Goal: Task Accomplishment & Management: Complete application form

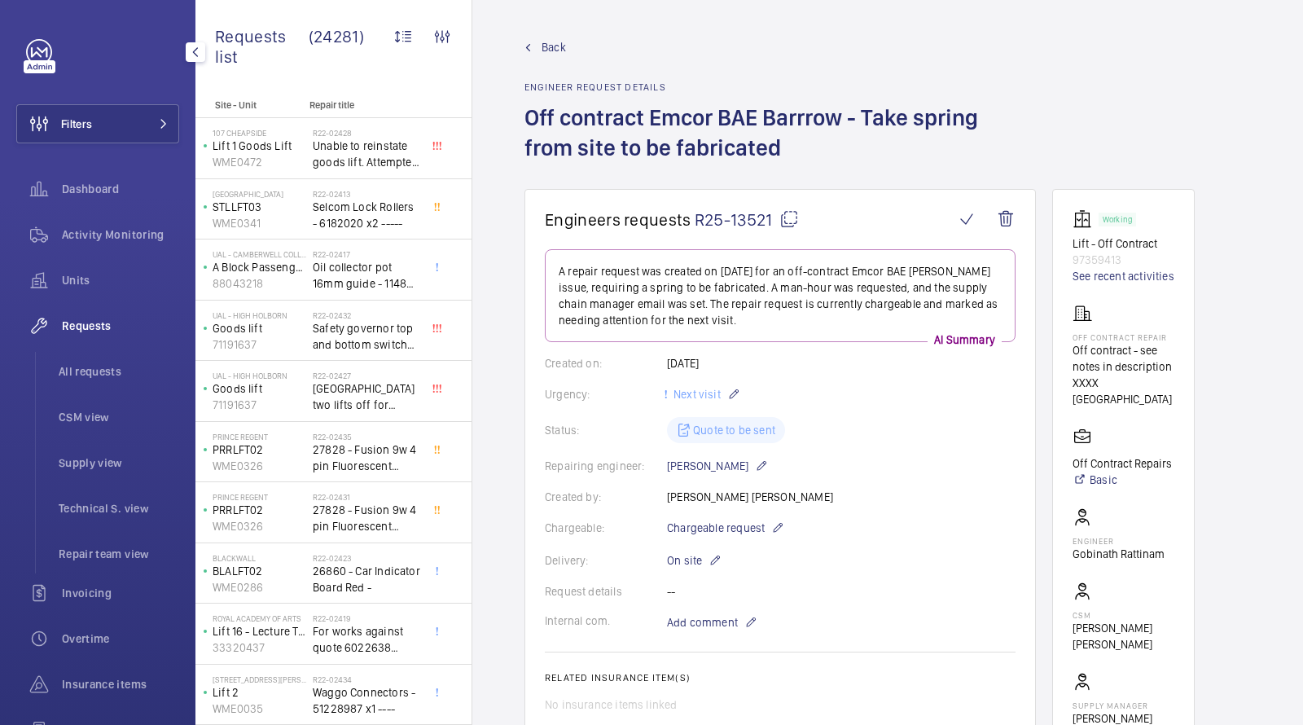
click at [116, 381] on li "All requests" at bounding box center [113, 371] width 134 height 39
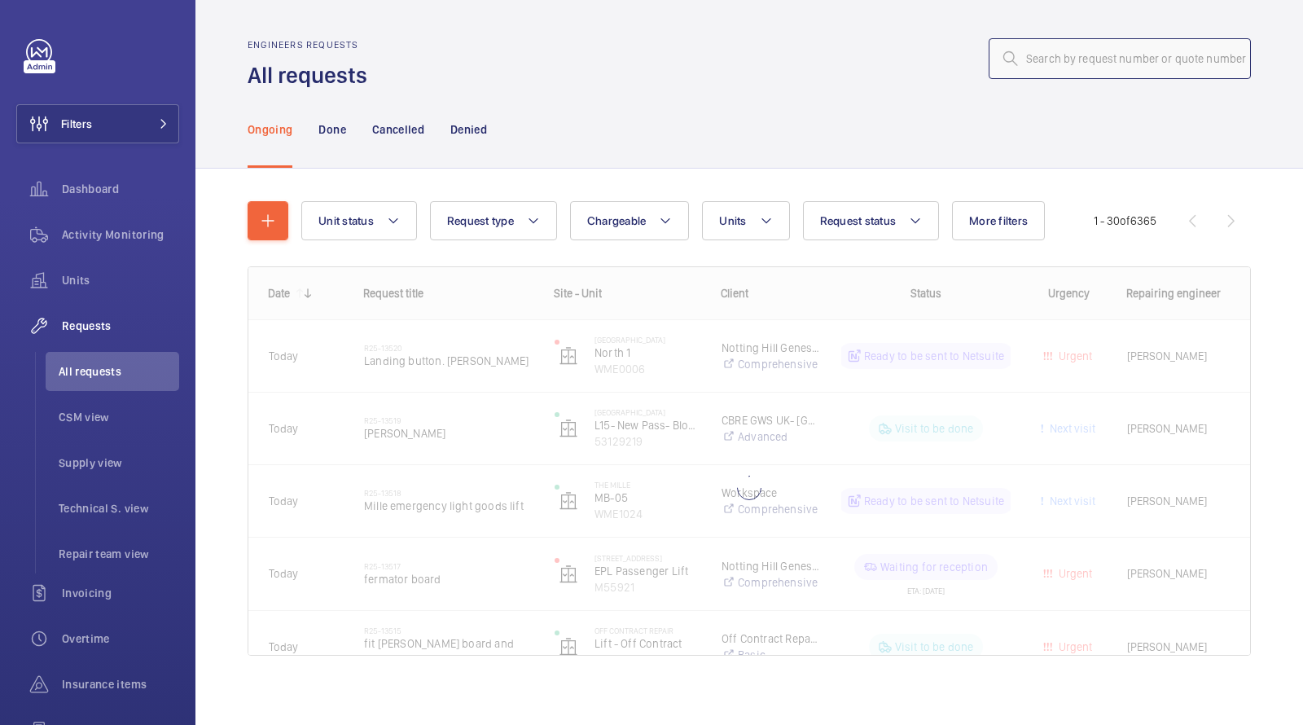
click at [1119, 50] on input "text" at bounding box center [1120, 58] width 262 height 41
paste input "12102"
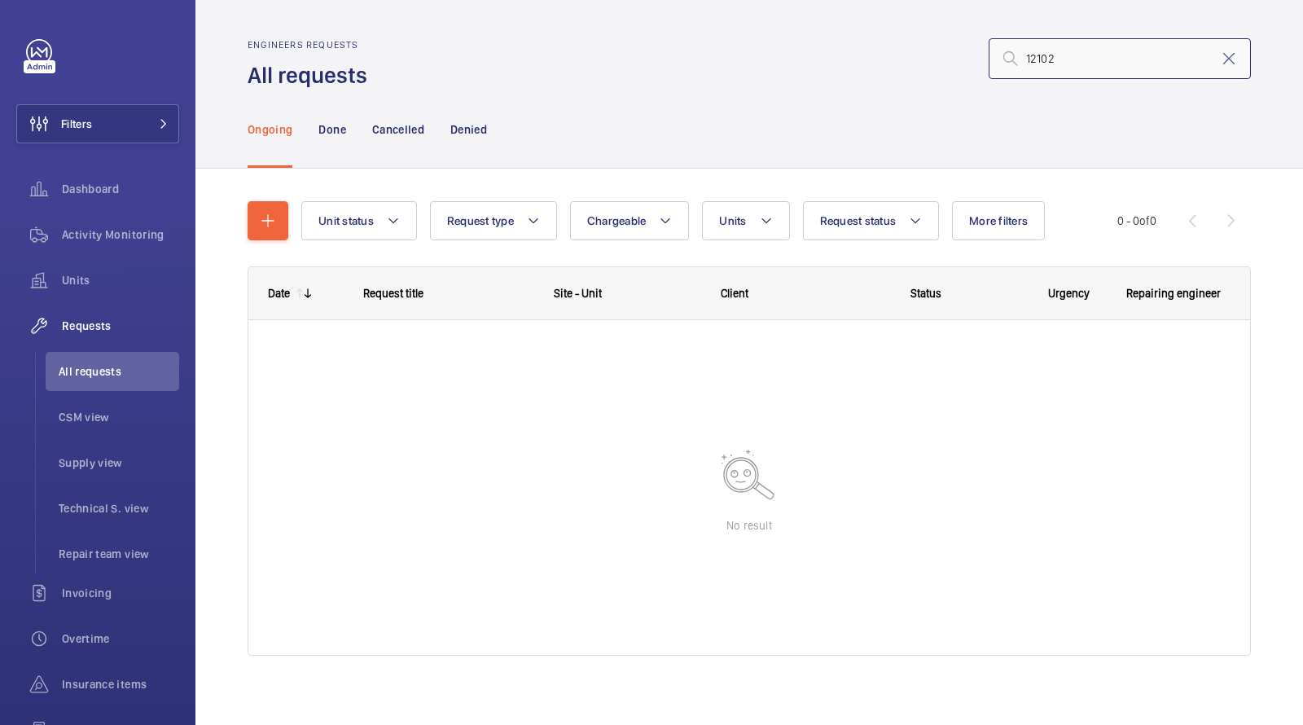
click at [1066, 68] on input "12102" at bounding box center [1120, 58] width 262 height 41
click at [120, 114] on button "Filters" at bounding box center [97, 123] width 163 height 39
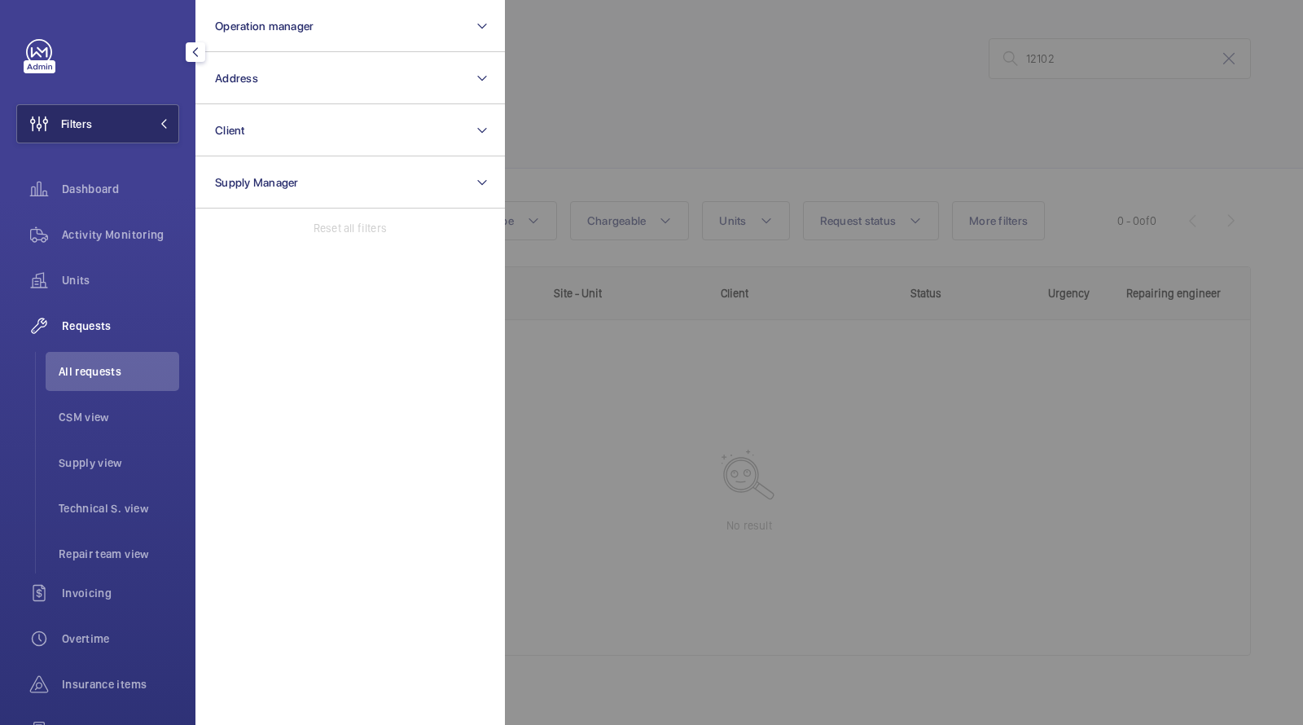
click at [138, 111] on button "Filters" at bounding box center [97, 123] width 163 height 39
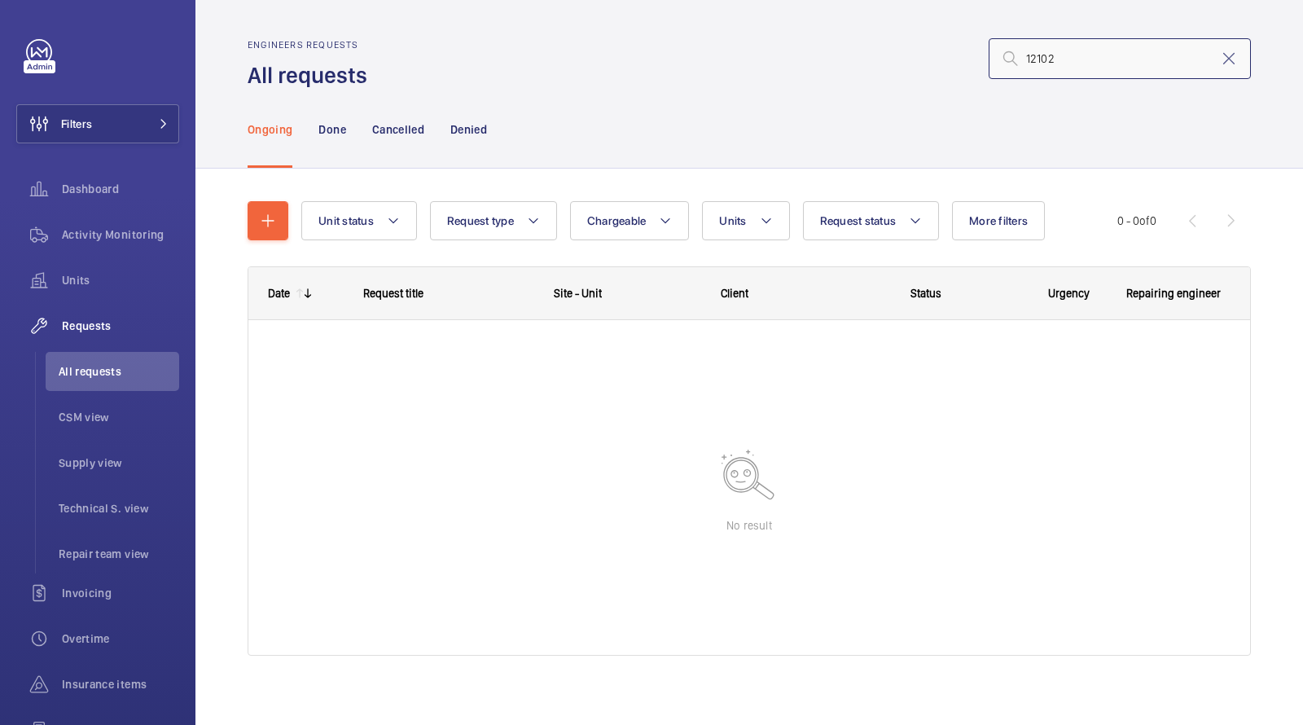
drag, startPoint x: 1111, startPoint y: 65, endPoint x: 914, endPoint y: 65, distance: 197.1
click at [936, 65] on div "12102" at bounding box center [814, 58] width 874 height 39
type input "1"
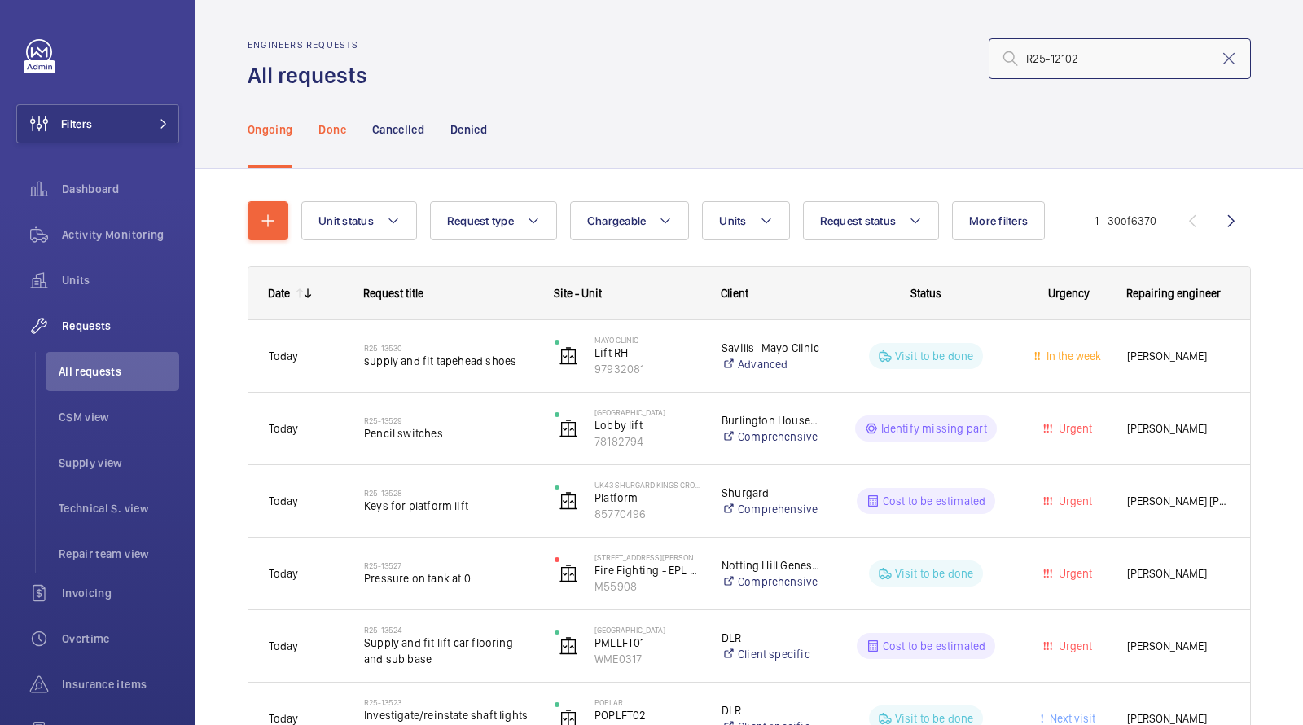
type input "R25-12102"
click at [331, 130] on p "Done" at bounding box center [331, 129] width 27 height 16
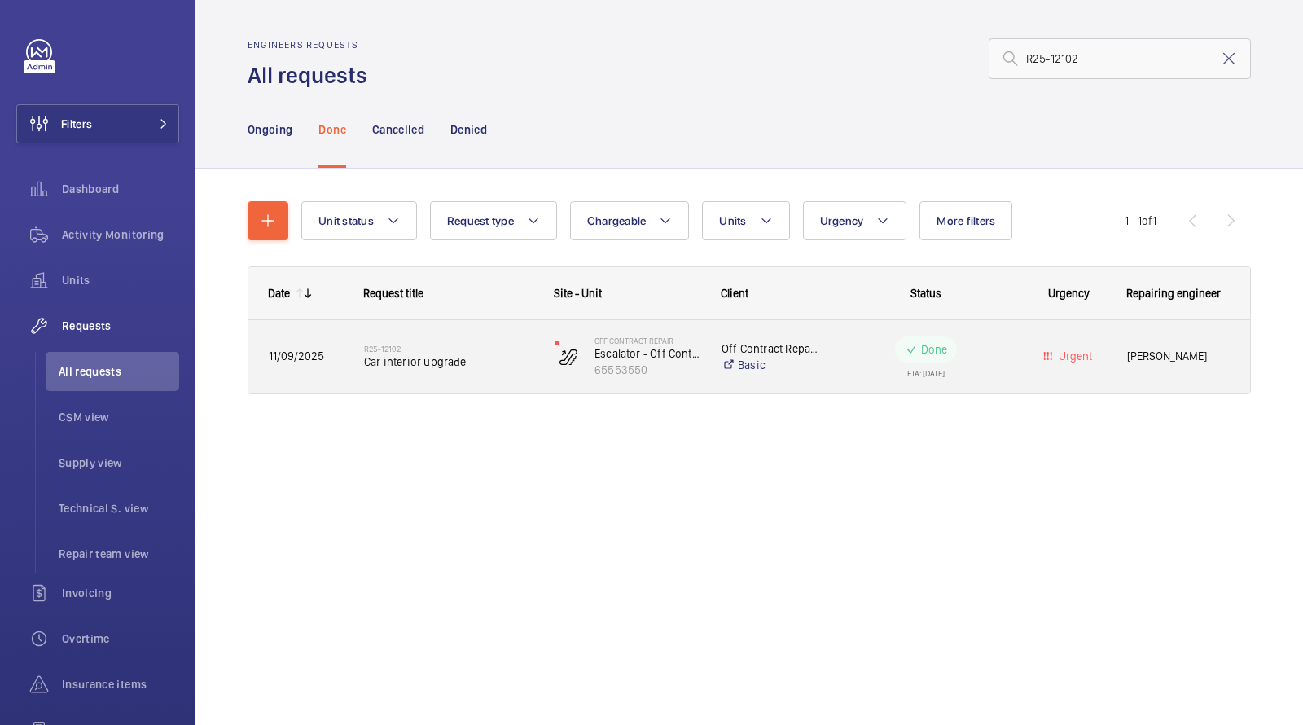
click at [414, 353] on span "Car interior upgrade" at bounding box center [448, 361] width 169 height 16
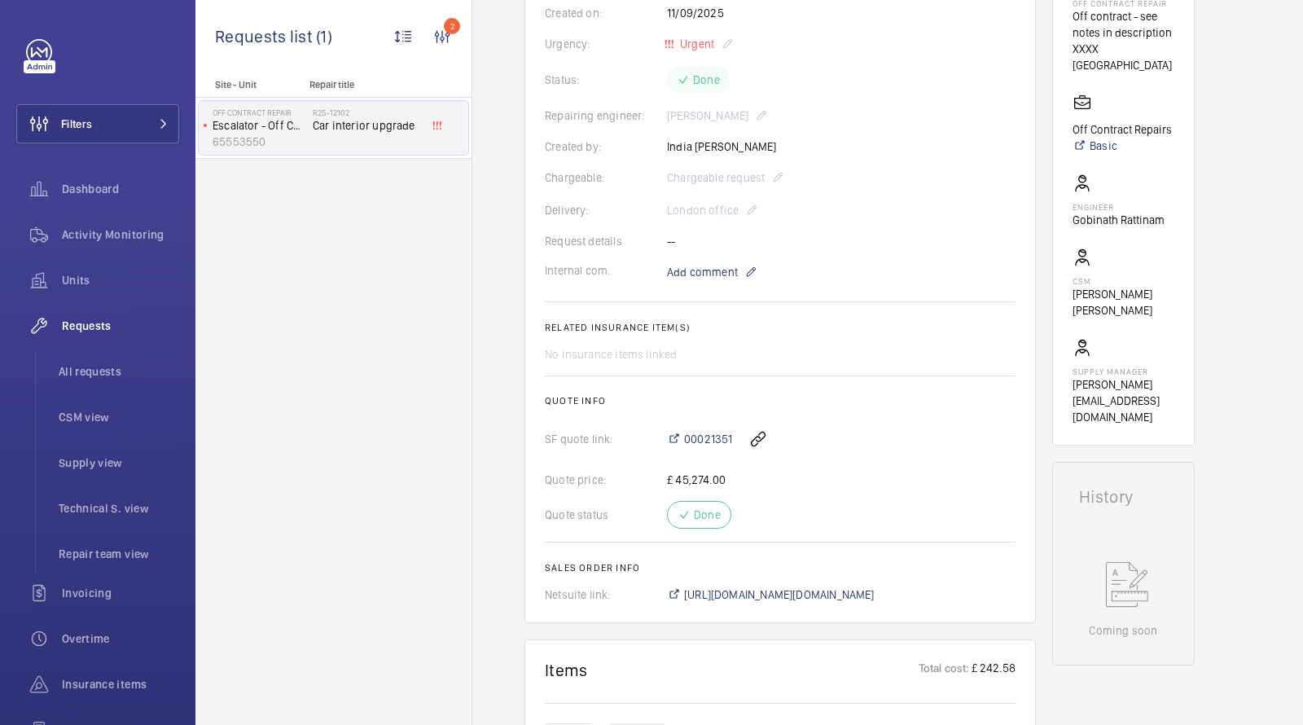
scroll to position [348, 0]
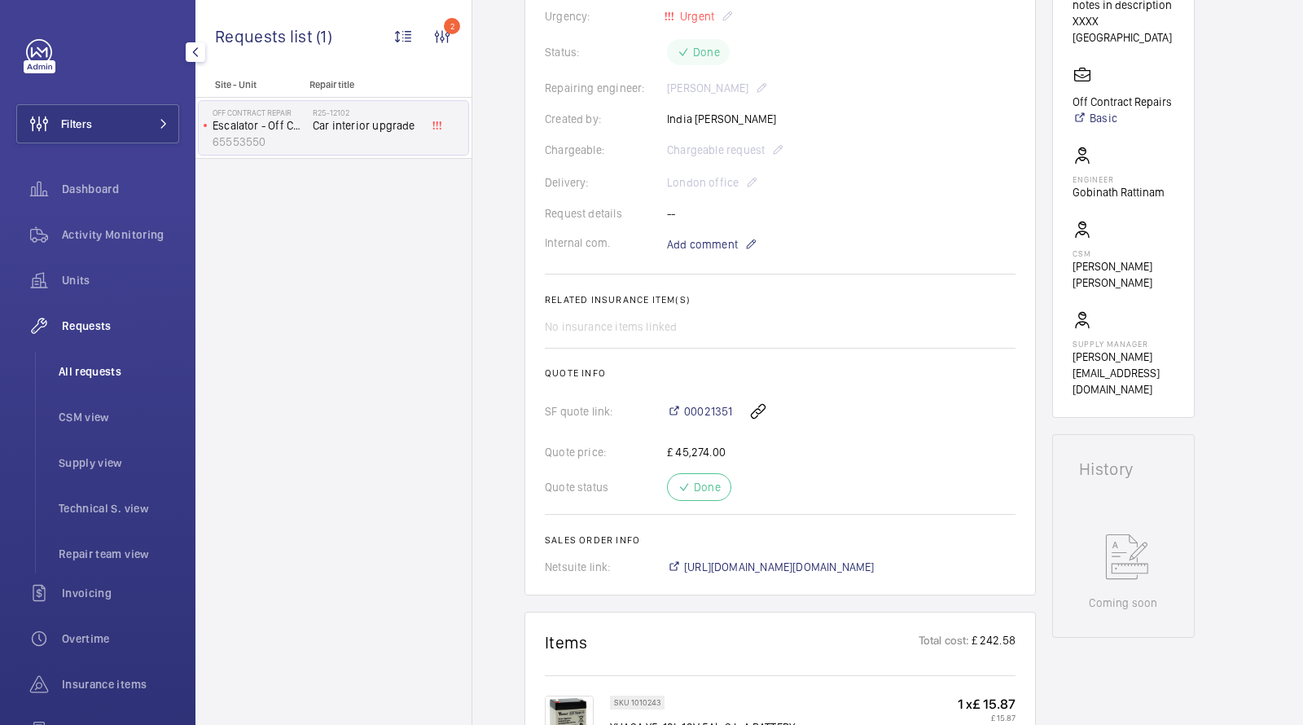
click at [98, 381] on li "All requests" at bounding box center [113, 371] width 134 height 39
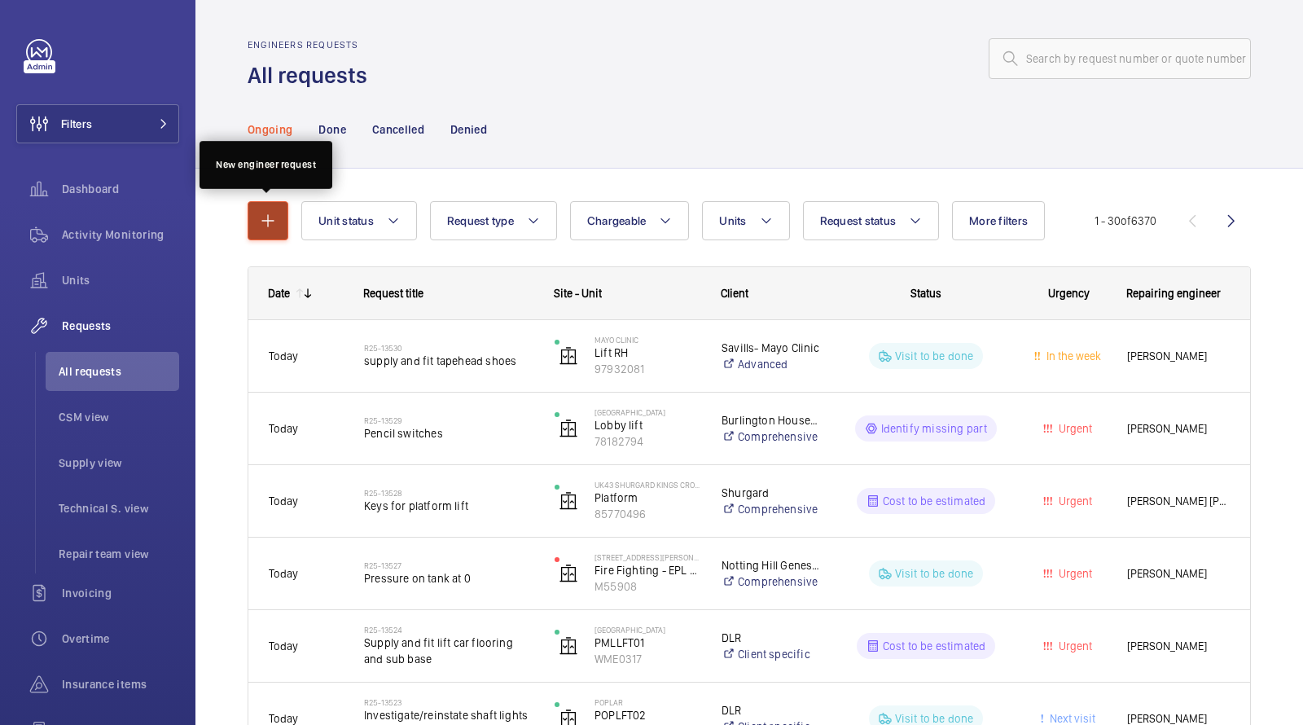
click at [262, 215] on mat-icon "button" at bounding box center [268, 221] width 20 height 20
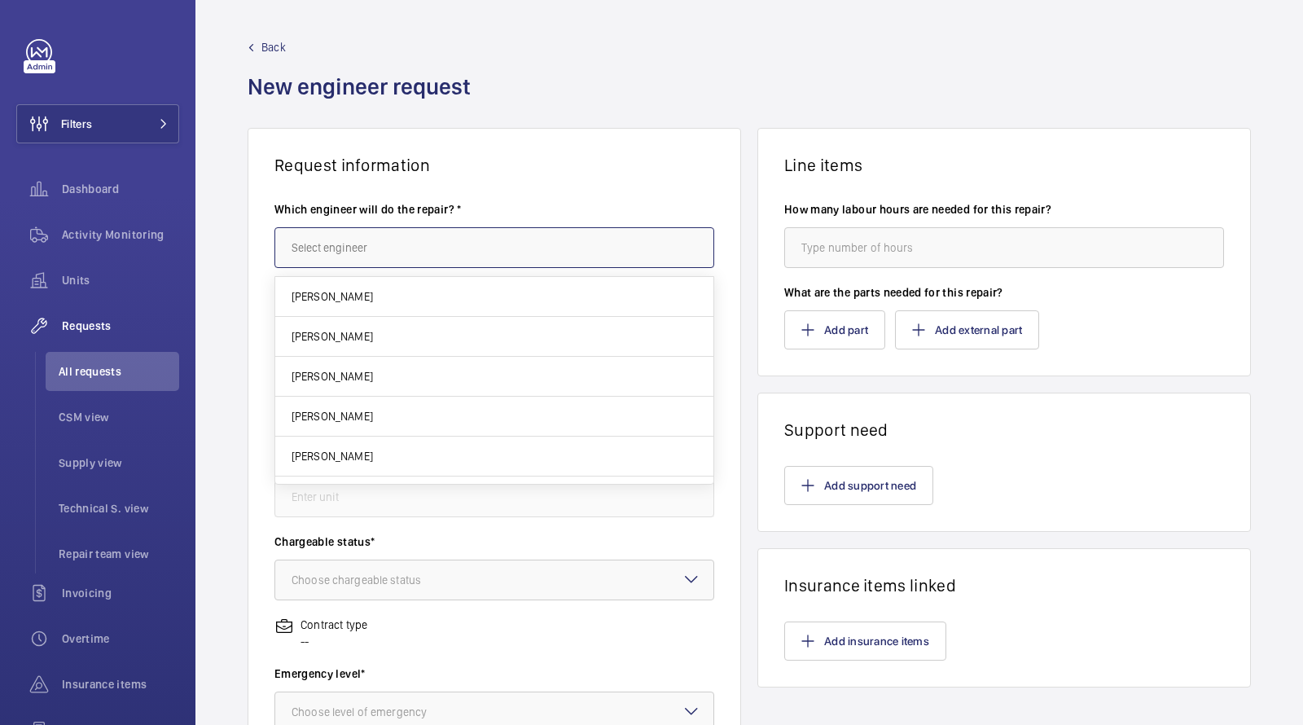
click at [372, 240] on input "text" at bounding box center [494, 247] width 440 height 41
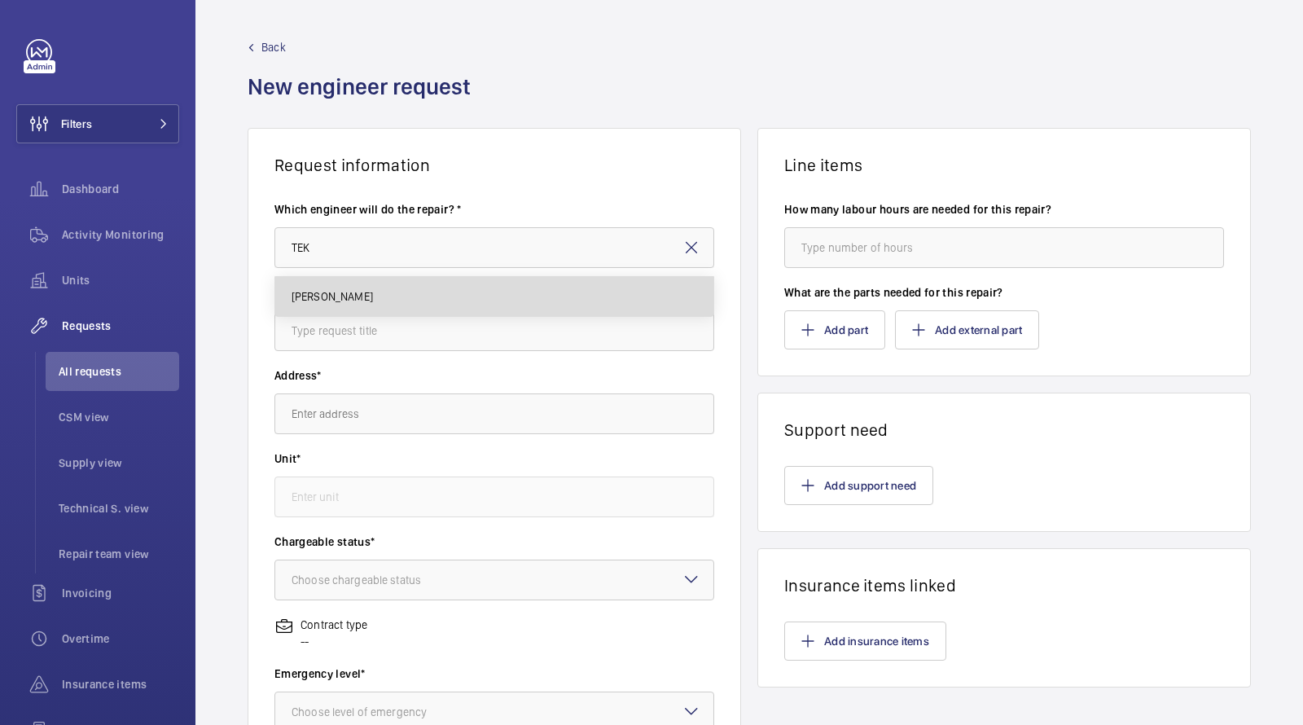
click at [353, 309] on mat-option "[PERSON_NAME]" at bounding box center [494, 296] width 439 height 39
type input "[PERSON_NAME]"
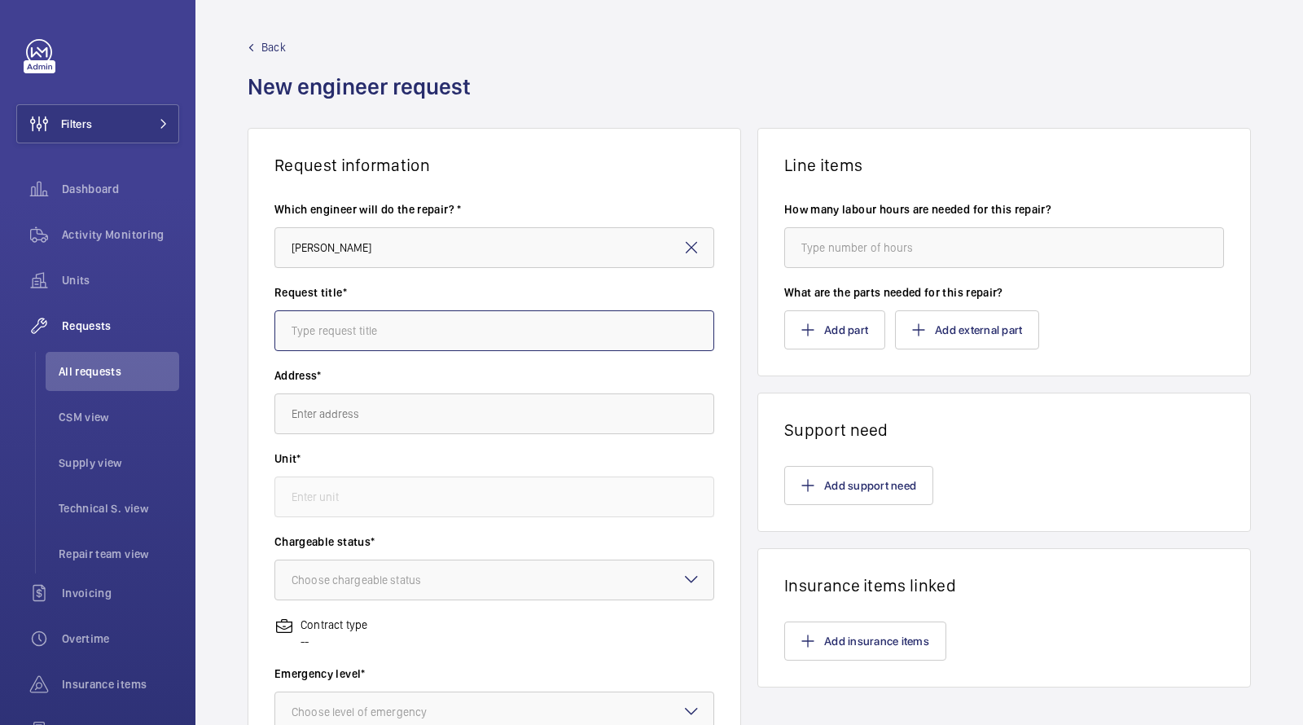
click at [336, 332] on input "text" at bounding box center [494, 330] width 440 height 41
type input "OFF CONTRACT - CENTRO INDICATORS"
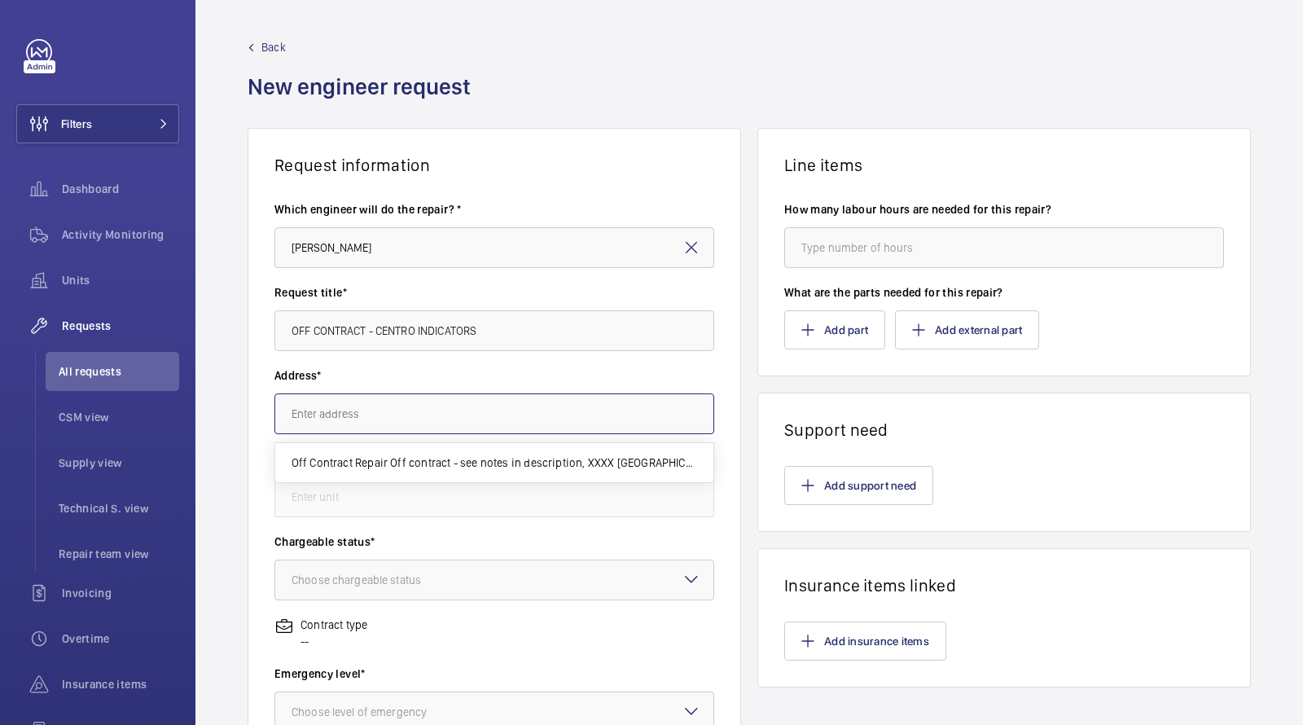
click at [358, 419] on input "text" at bounding box center [494, 413] width 440 height 41
click at [399, 465] on span "Off Contract Repair Off contract - see notes in description, XXXX LONDON" at bounding box center [495, 462] width 406 height 16
type input "Off Contract Repair Off contract - see notes in description, XXXX LONDON"
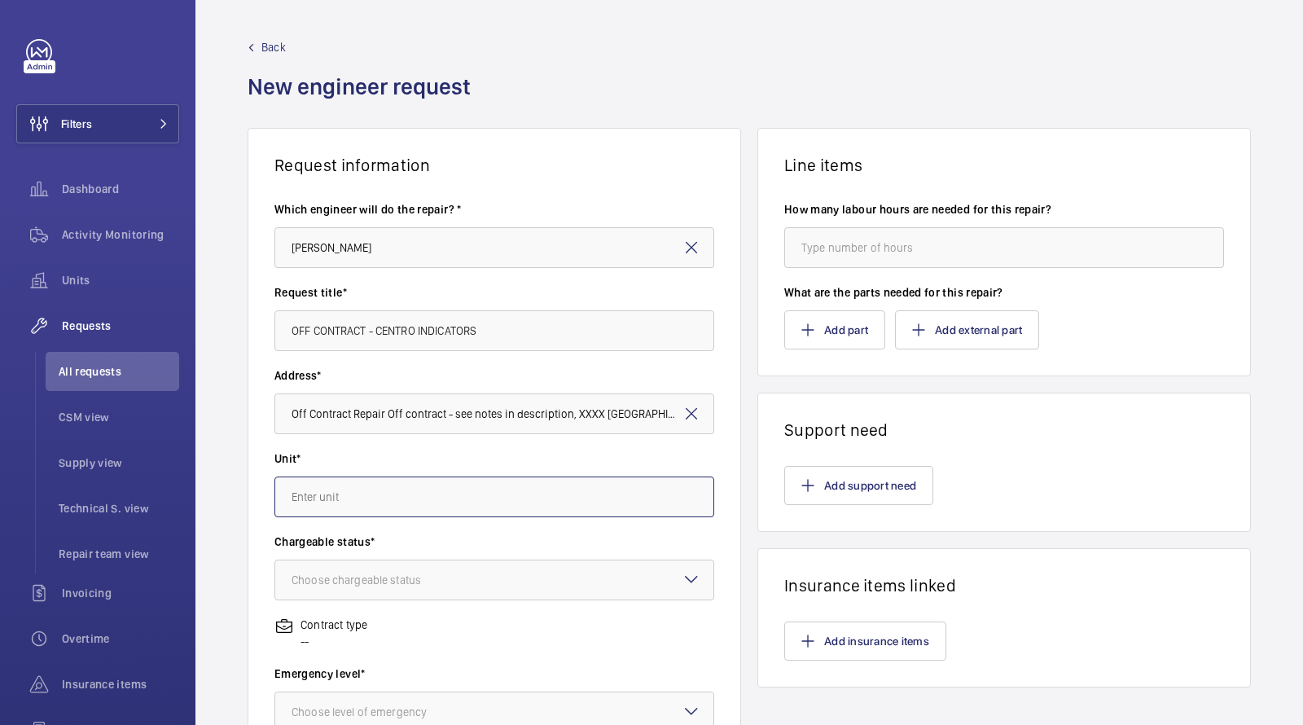
click at [350, 504] on input "text" at bounding box center [494, 496] width 440 height 41
click at [345, 587] on span "97359413 - Lift - Off Contract" at bounding box center [365, 585] width 147 height 16
type input "97359413 - Lift - Off Contract"
click at [350, 585] on div "Choose chargeable status" at bounding box center [377, 580] width 170 height 16
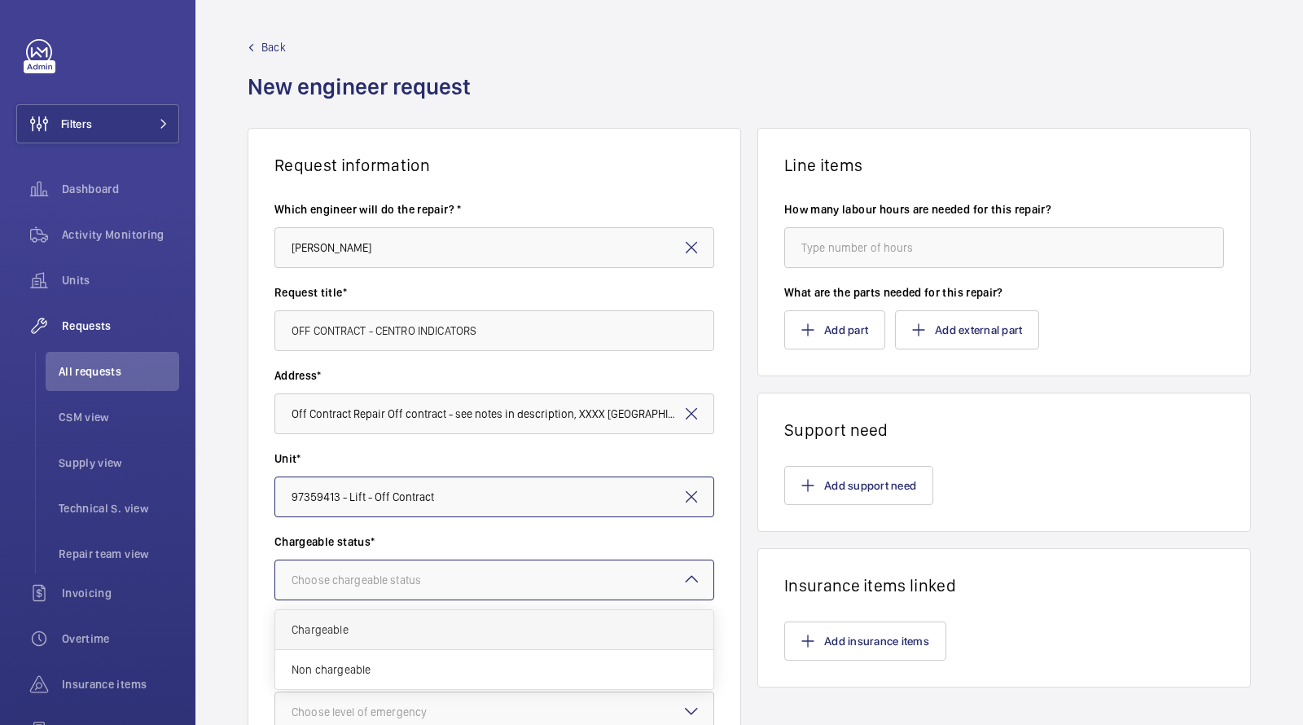
click at [336, 631] on span "Chargeable" at bounding box center [495, 629] width 406 height 16
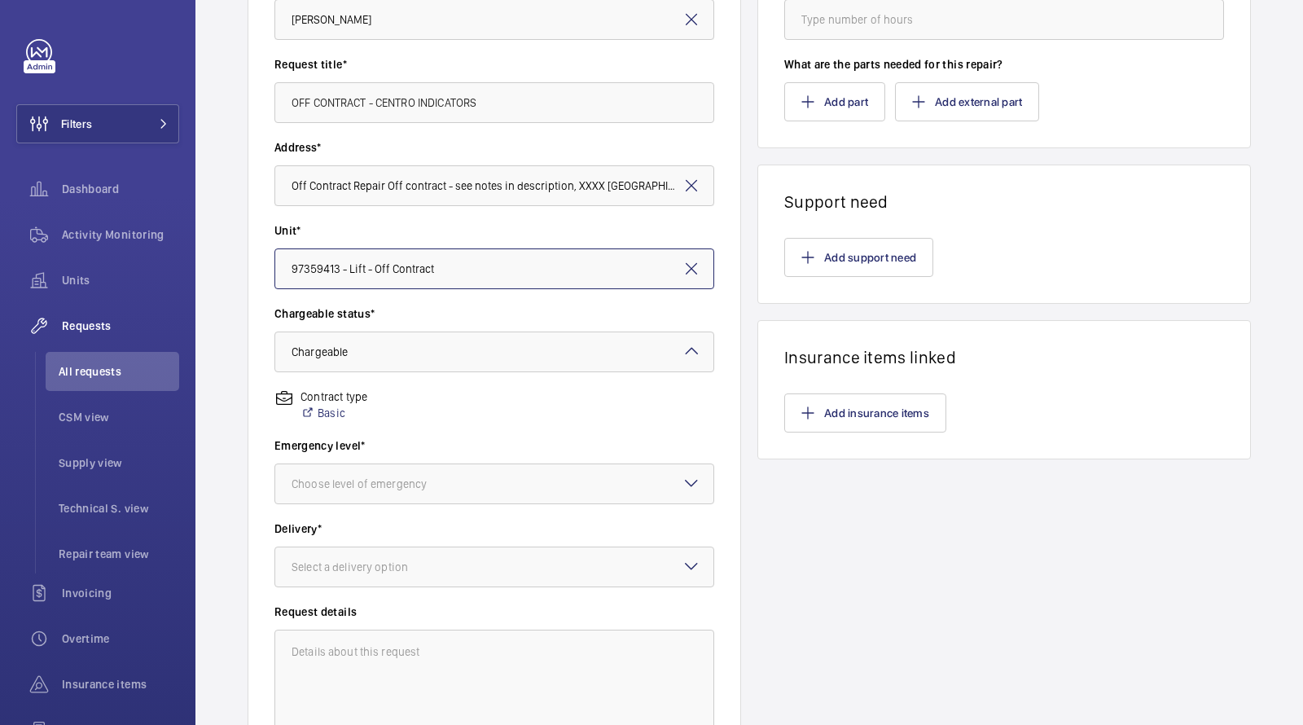
scroll to position [338, 0]
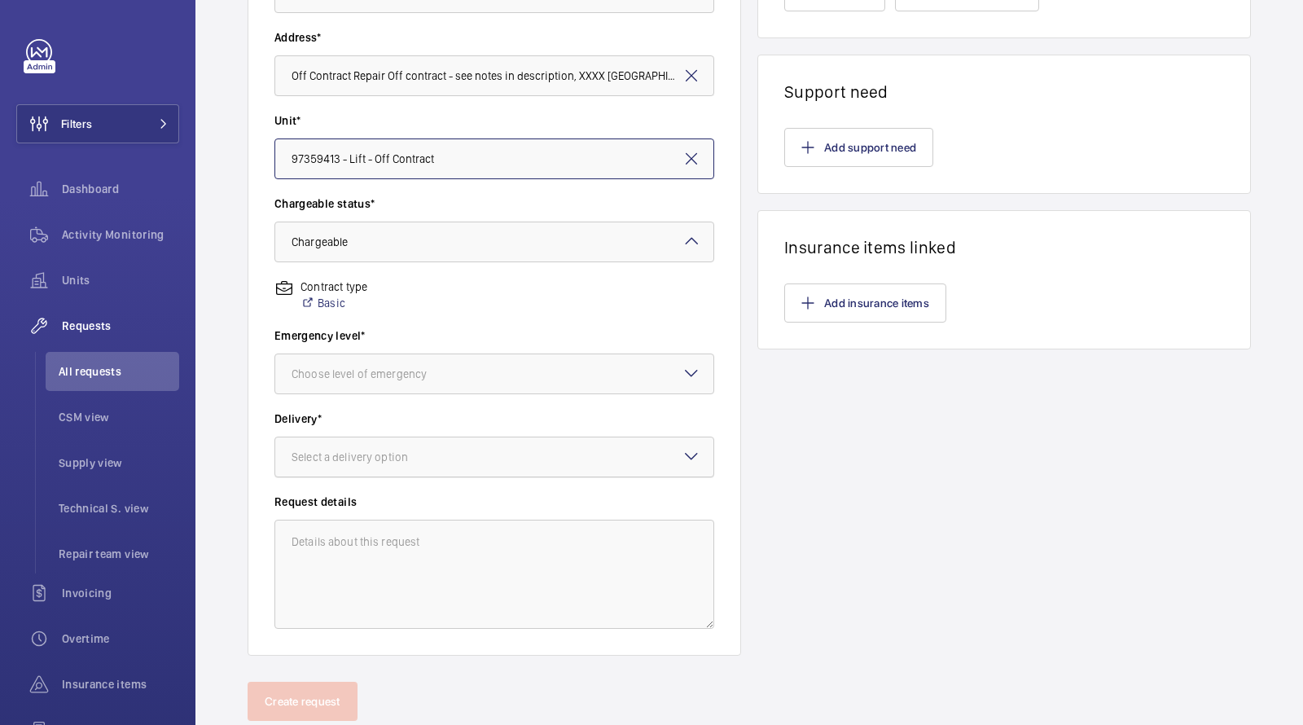
click at [373, 458] on div "Select a delivery option" at bounding box center [370, 457] width 157 height 16
click at [341, 603] on div "London office" at bounding box center [494, 587] width 438 height 40
click at [410, 372] on div "Choose level of emergency" at bounding box center [380, 374] width 176 height 16
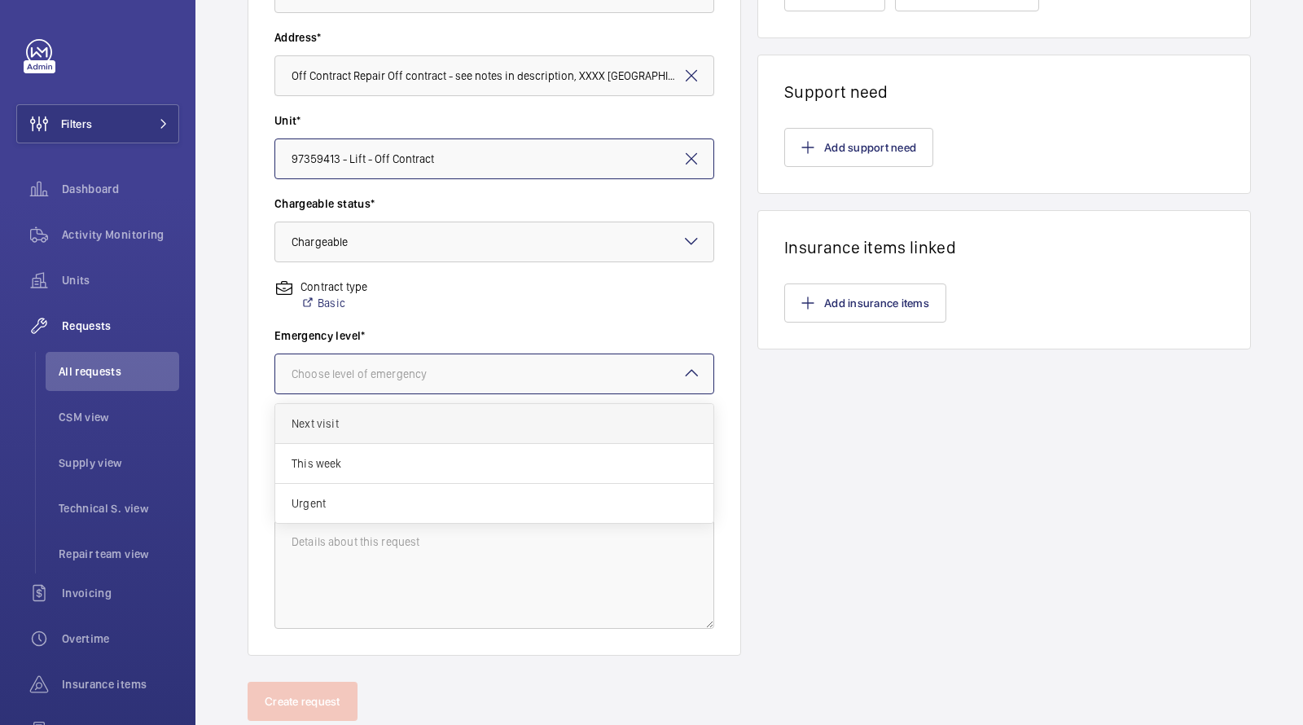
click at [365, 424] on span "Next visit" at bounding box center [495, 423] width 406 height 16
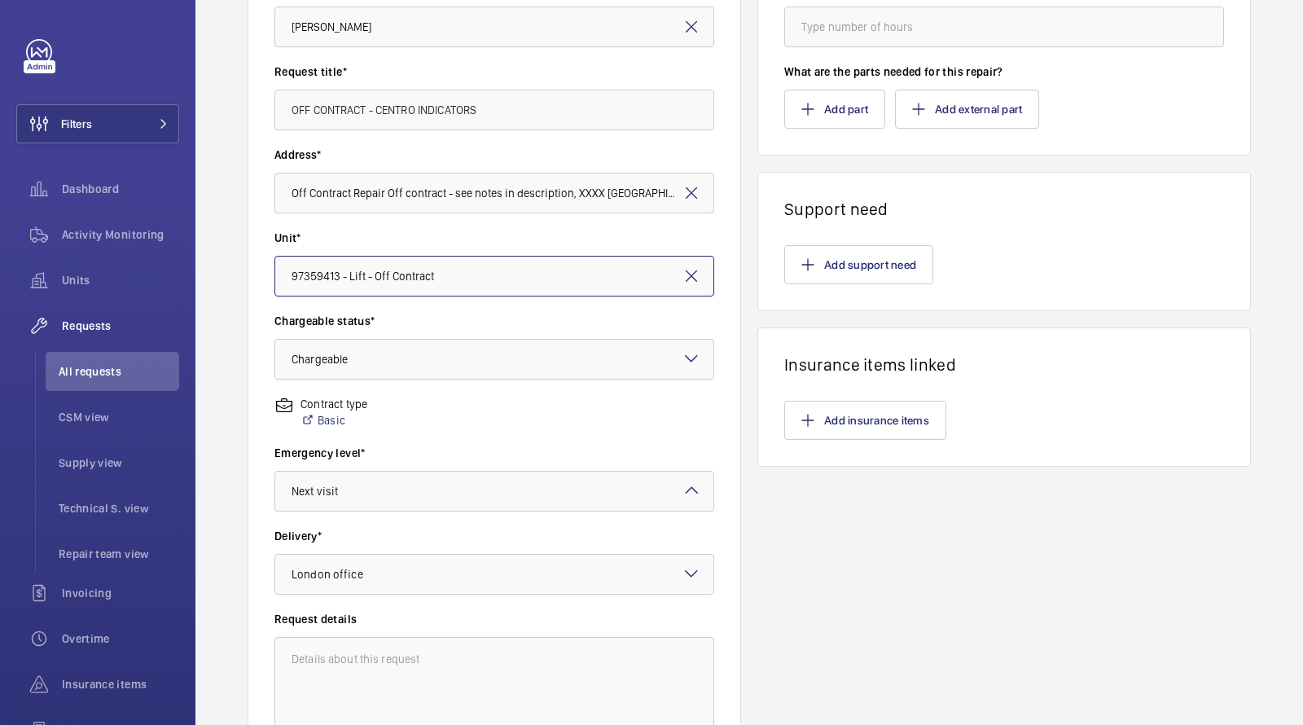
scroll to position [138, 0]
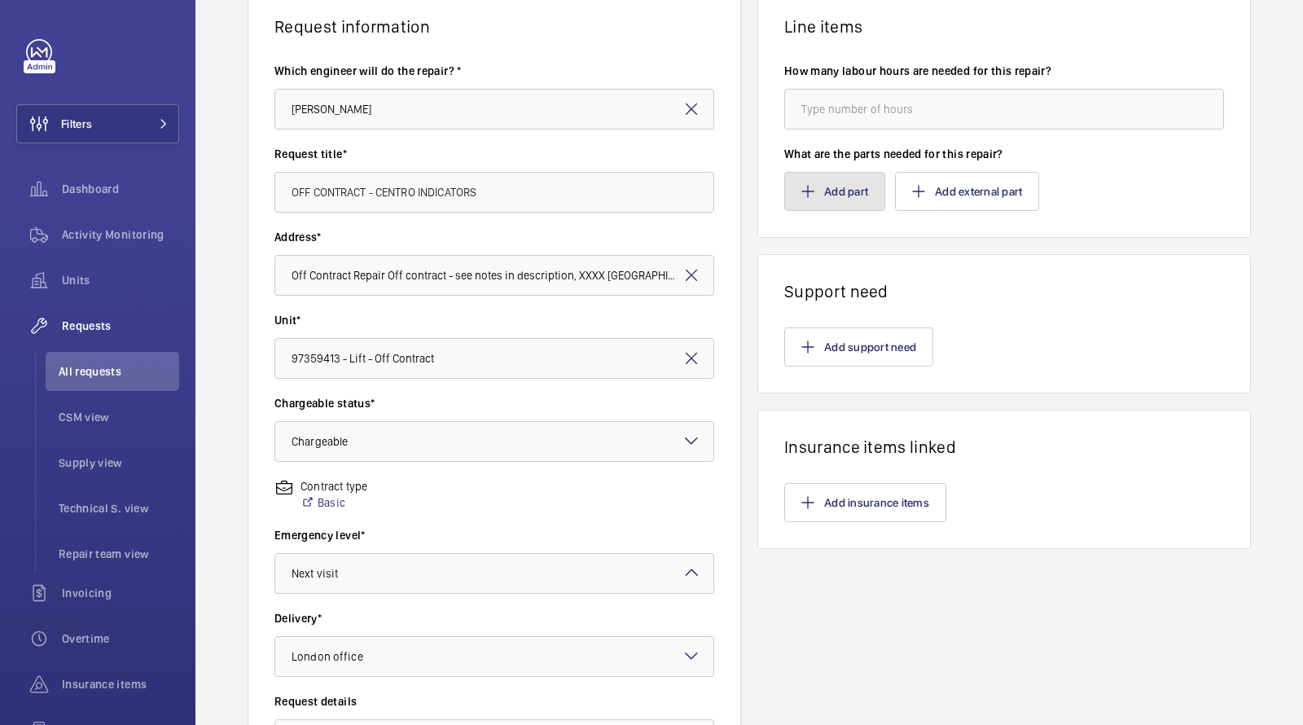
click at [819, 191] on button "Add part" at bounding box center [834, 191] width 101 height 39
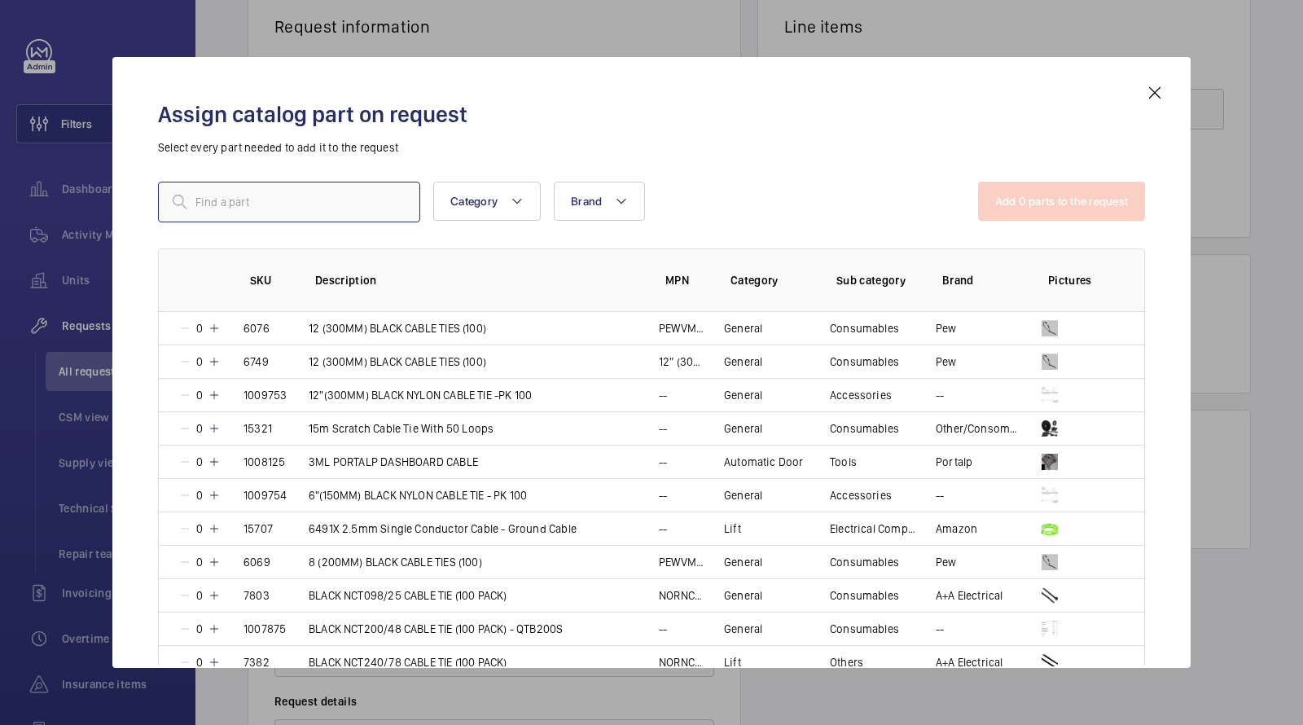
click at [323, 214] on input "text" at bounding box center [289, 202] width 262 height 41
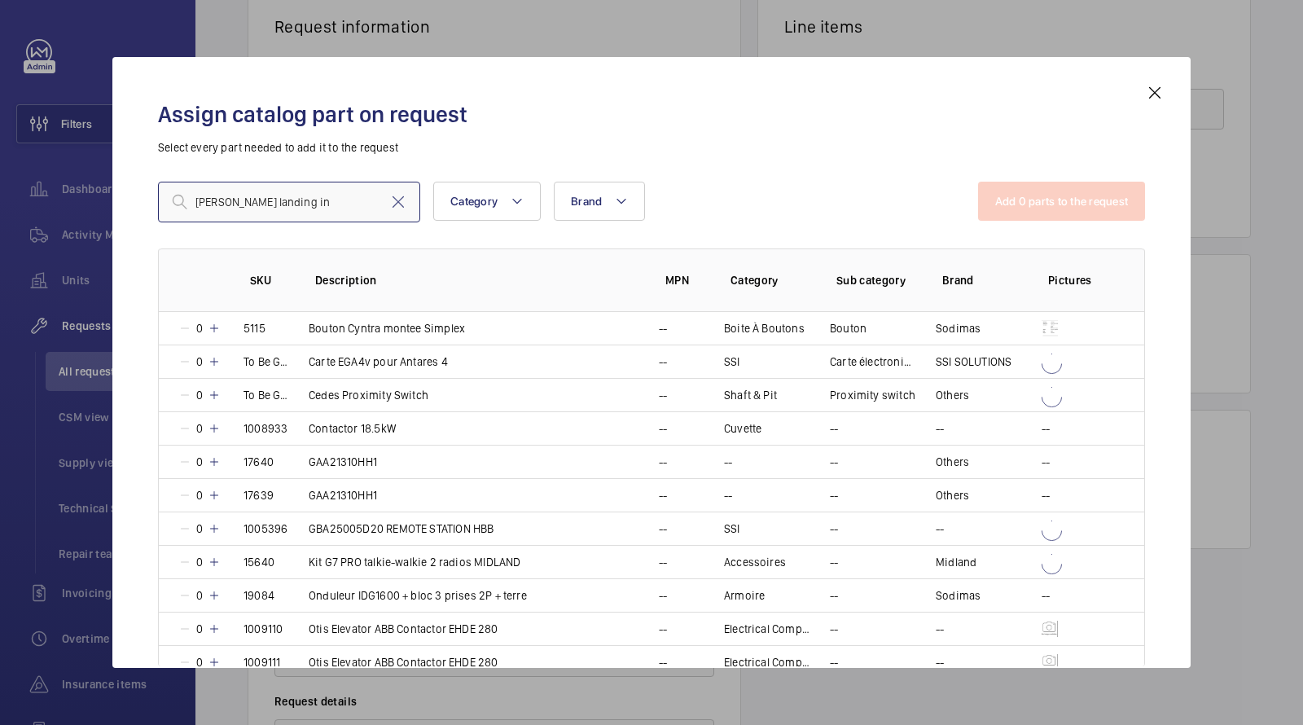
type input "orona landing ind"
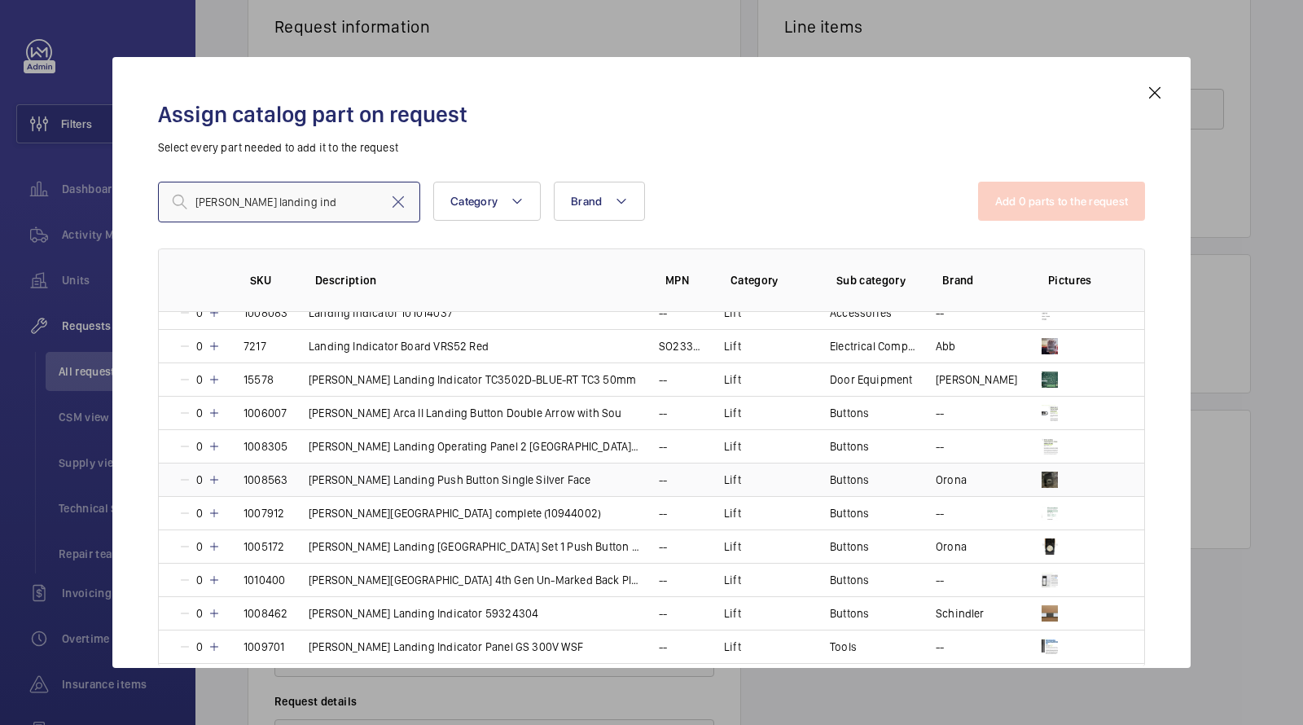
scroll to position [221, 0]
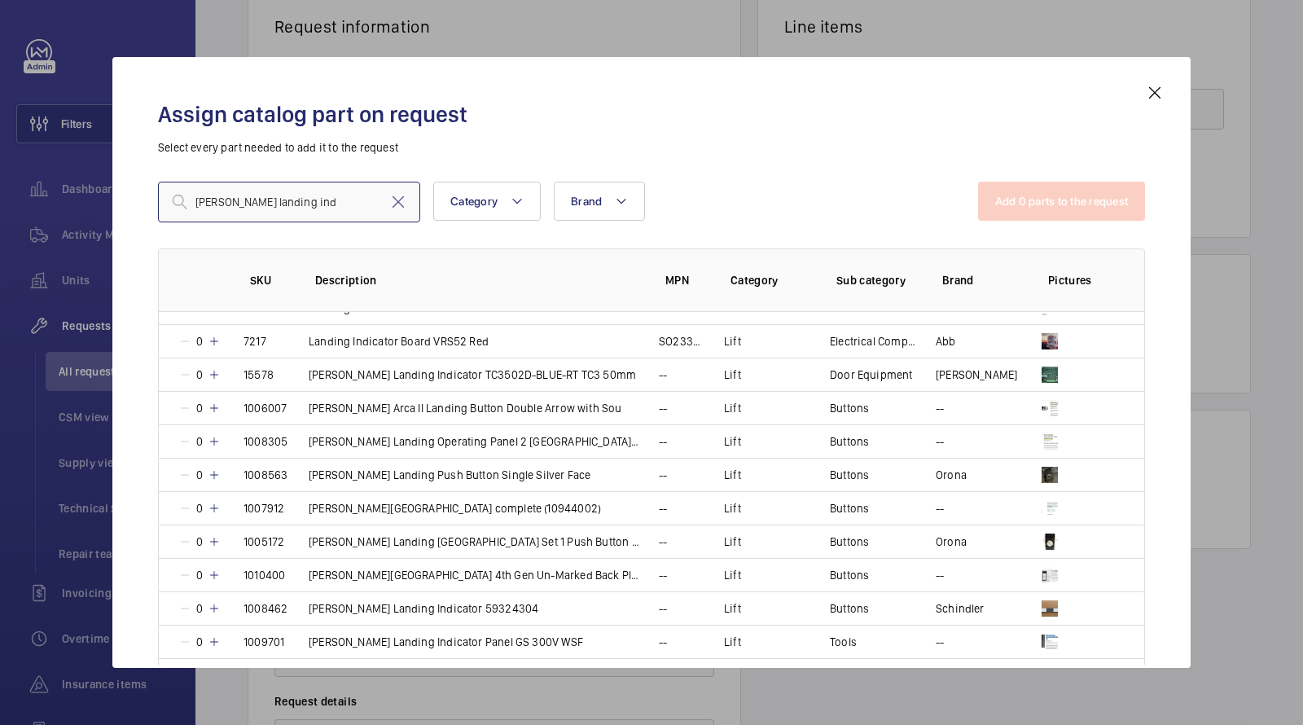
click at [250, 212] on input "orona landing ind" at bounding box center [289, 202] width 262 height 41
click at [250, 210] on input "orona landing ind" at bounding box center [289, 202] width 262 height 41
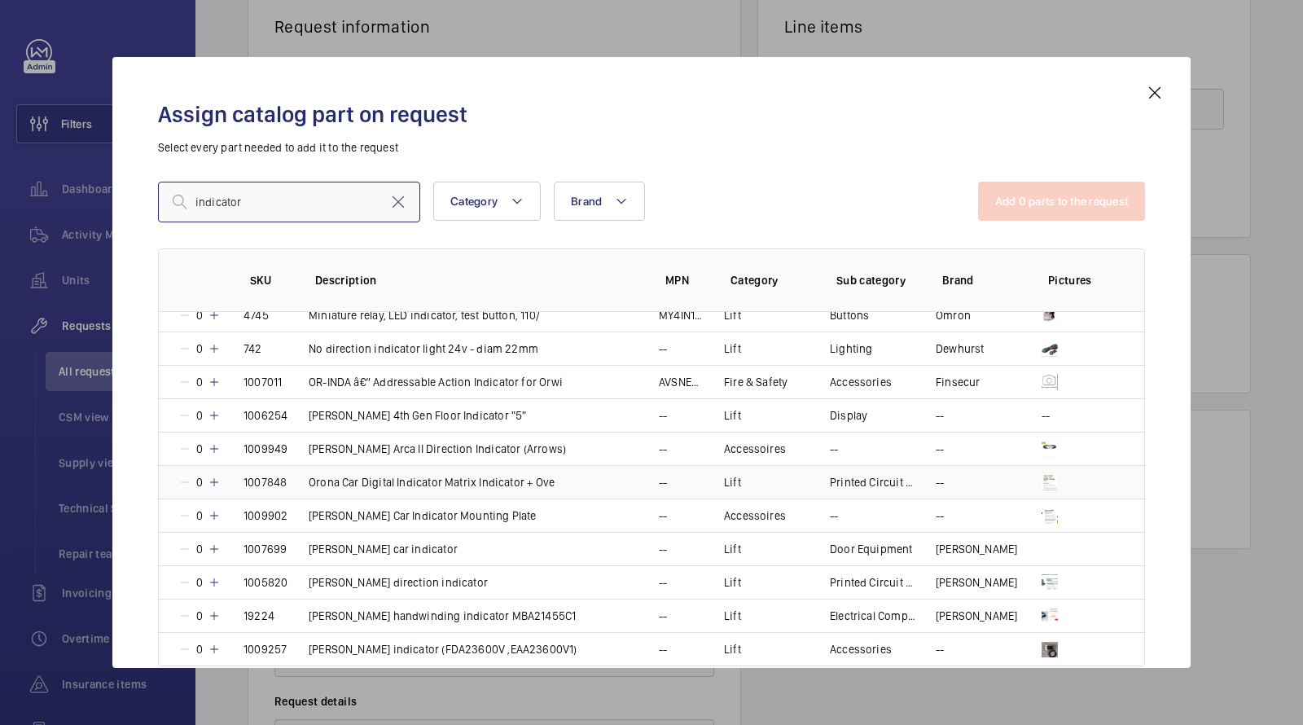
scroll to position [1849, 0]
drag, startPoint x: 316, startPoint y: 198, endPoint x: 73, endPoint y: 170, distance: 244.3
click at [82, 174] on div "Assign catalog part on request Select every part needed to add it to the reques…" at bounding box center [651, 362] width 1303 height 725
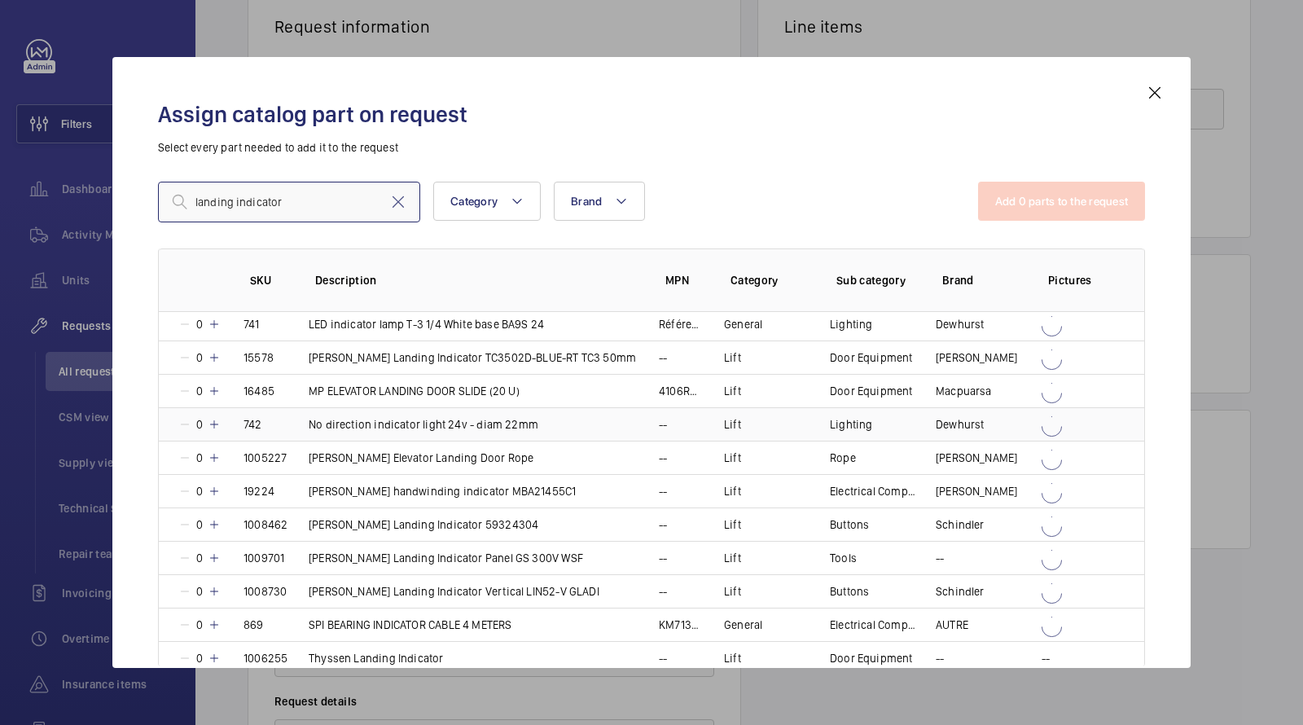
scroll to position [497, 0]
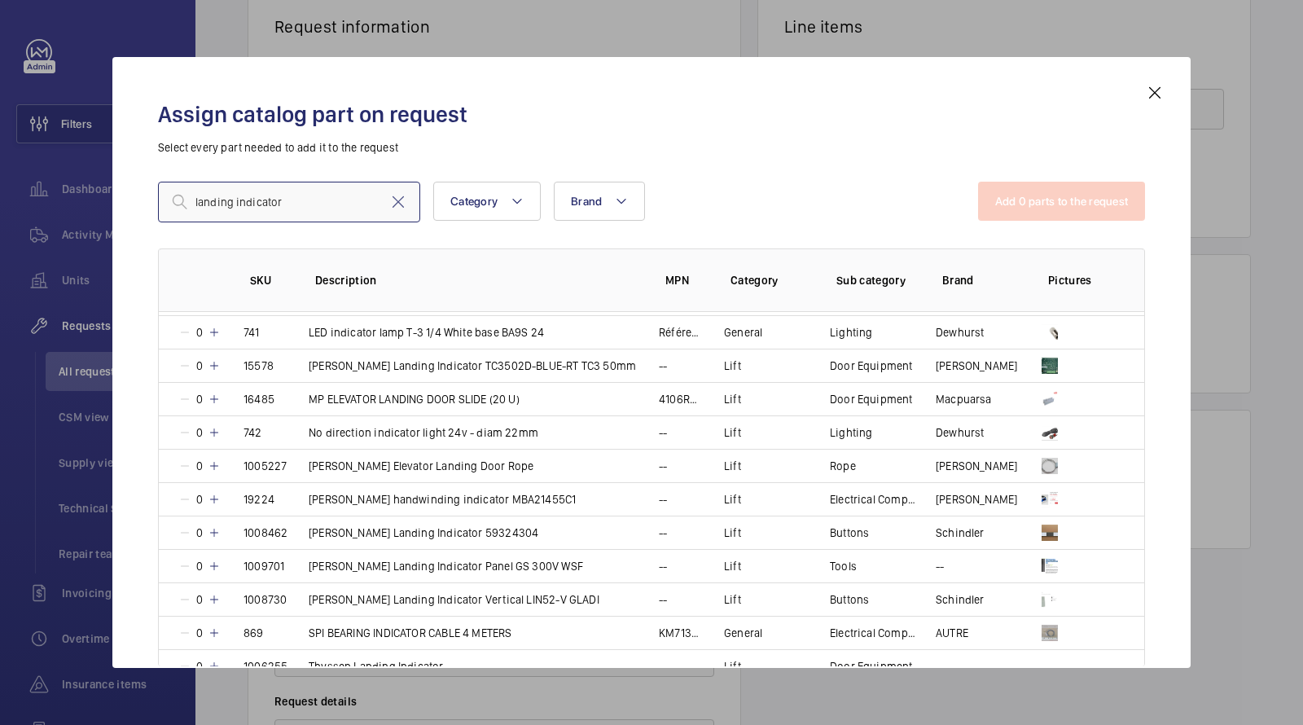
drag, startPoint x: 321, startPoint y: 204, endPoint x: 103, endPoint y: 173, distance: 219.8
click at [108, 173] on div "Assign catalog part on request Select every part needed to add it to the reques…" at bounding box center [651, 362] width 1303 height 725
paste input "1010496"
drag, startPoint x: 271, startPoint y: 204, endPoint x: 115, endPoint y: 179, distance: 158.4
click at [128, 188] on div "Assign catalog part on request Select every part needed to add it to the reques…" at bounding box center [651, 362] width 1078 height 611
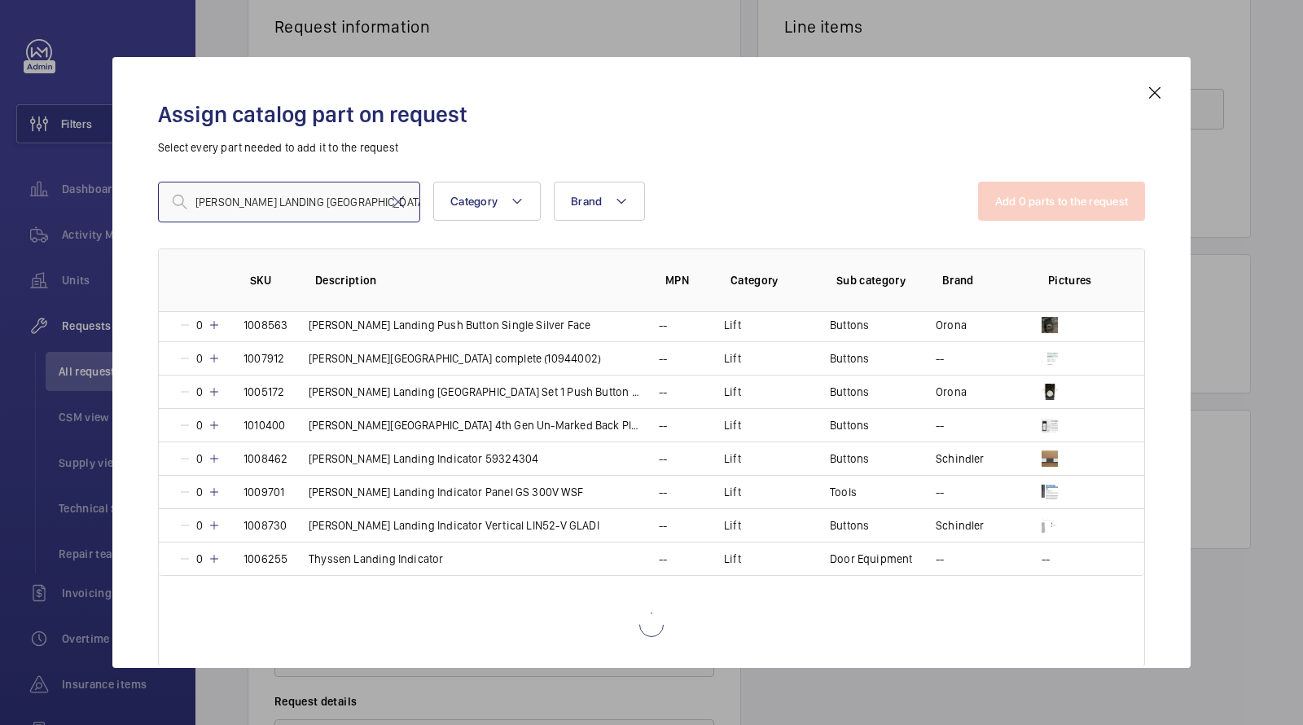
scroll to position [404, 0]
drag, startPoint x: 318, startPoint y: 204, endPoint x: 23, endPoint y: 182, distance: 295.6
click at [27, 182] on div "Assign catalog part on request Select every part needed to add it to the reques…" at bounding box center [651, 362] width 1303 height 725
paste input "rona Landing Indicator Dot Matrix OR02 - 5124305"
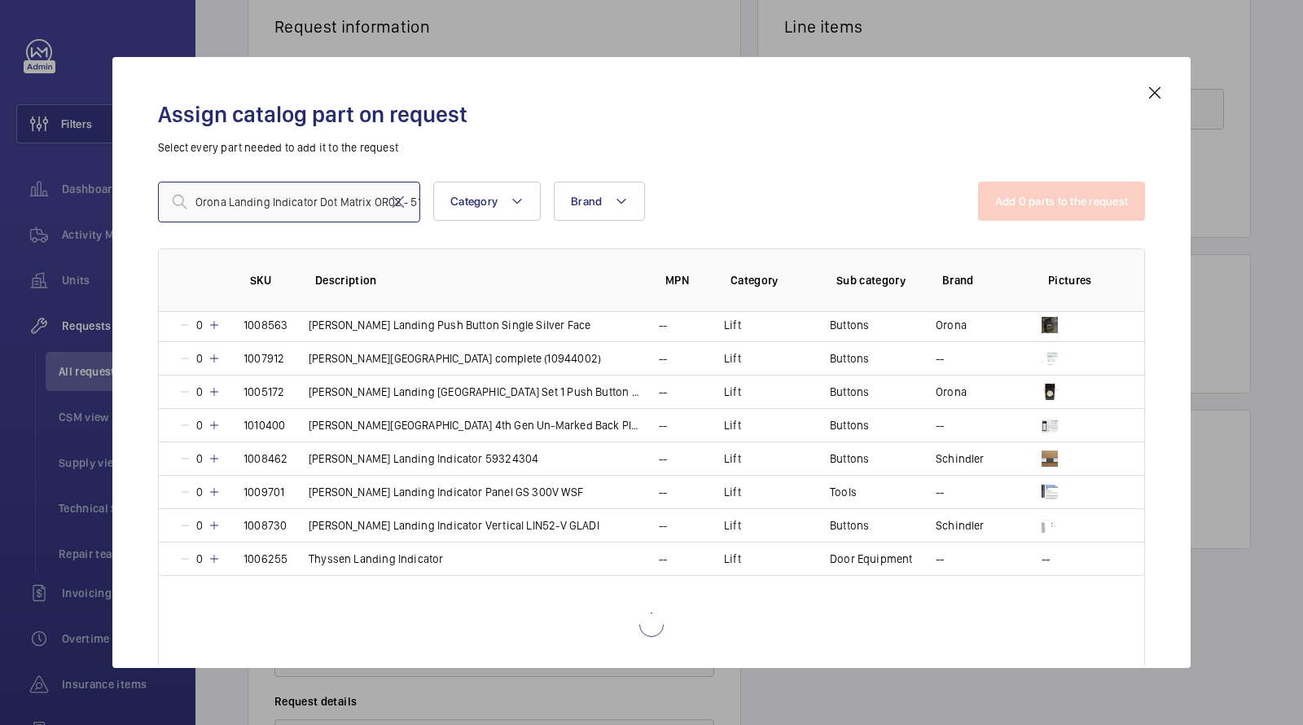
drag, startPoint x: 336, startPoint y: 204, endPoint x: 53, endPoint y: 193, distance: 283.6
click at [55, 197] on div "Assign catalog part on request Select every part needed to add it to the reques…" at bounding box center [651, 362] width 1303 height 725
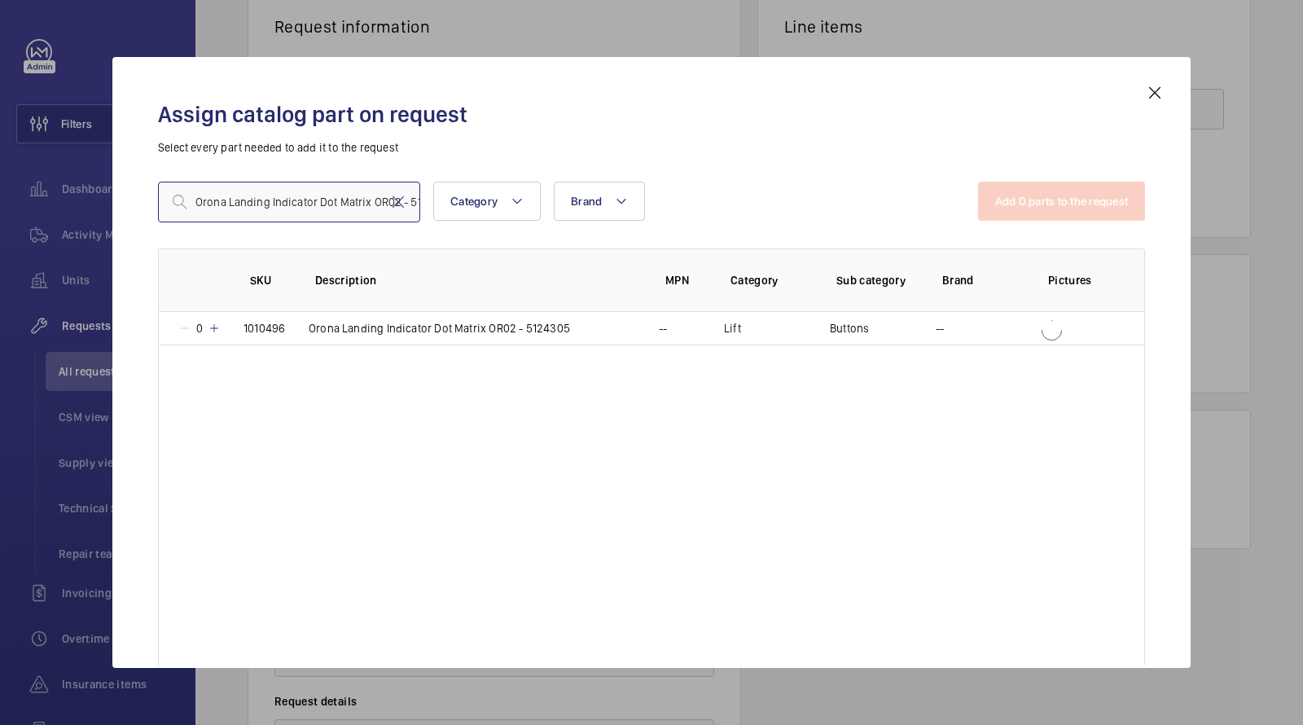
click at [236, 201] on input "Orona Landing Indicator Dot Matrix OR02 - 5124305" at bounding box center [289, 202] width 262 height 41
type input "Orona Landing Indicator Dot Matrix OR02 - 5124305"
click at [422, 341] on td "Orona Landing Indicator Dot Matrix OR02 - 5124305" at bounding box center [464, 328] width 350 height 33
click at [422, 333] on p "Orona Landing Indicator Dot Matrix OR02 - 5124305" at bounding box center [439, 328] width 261 height 16
click at [217, 326] on mat-icon at bounding box center [214, 328] width 13 height 13
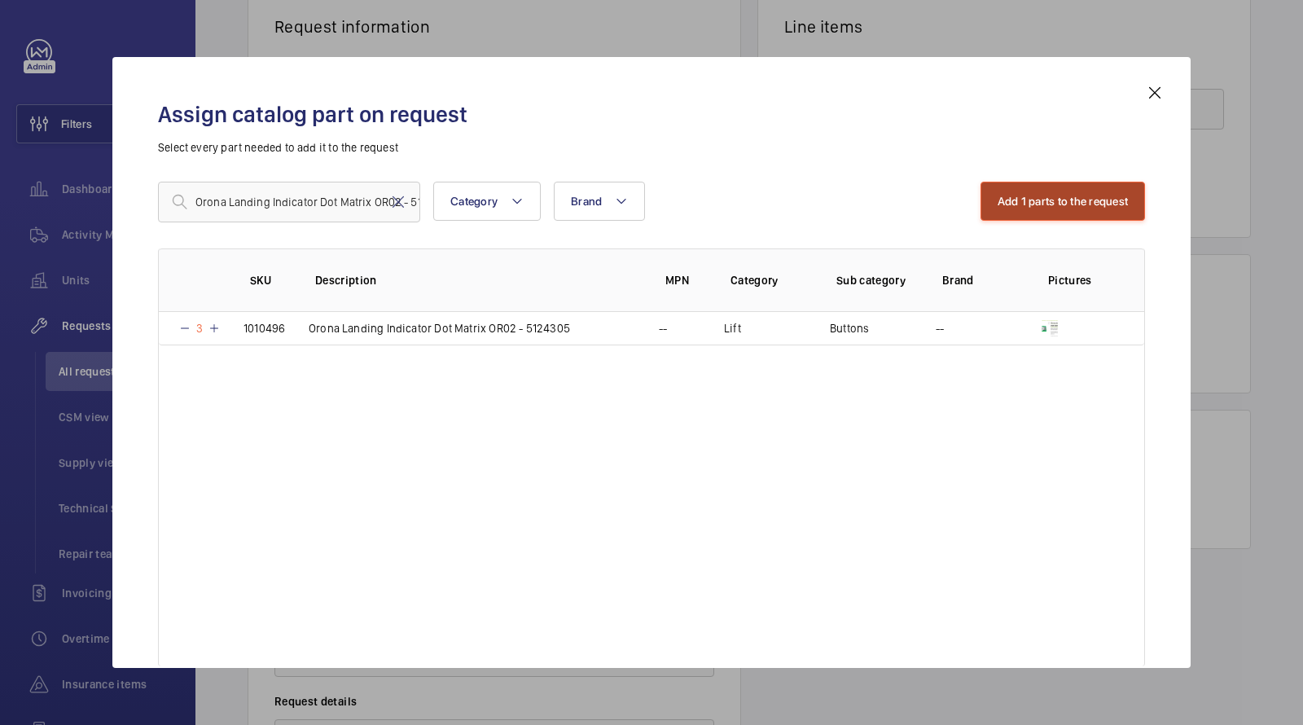
click at [1080, 204] on button "Add 1 parts to the request" at bounding box center [1063, 201] width 165 height 39
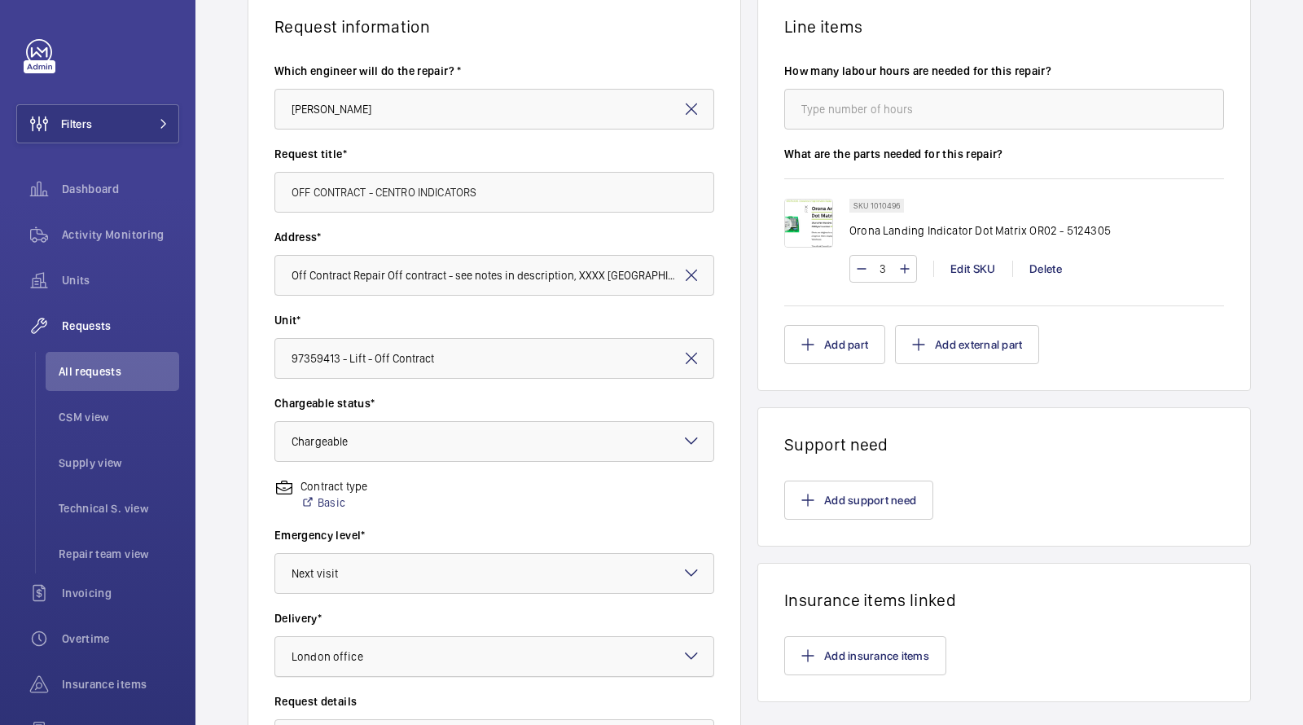
click at [295, 648] on div "× London office" at bounding box center [348, 656] width 112 height 16
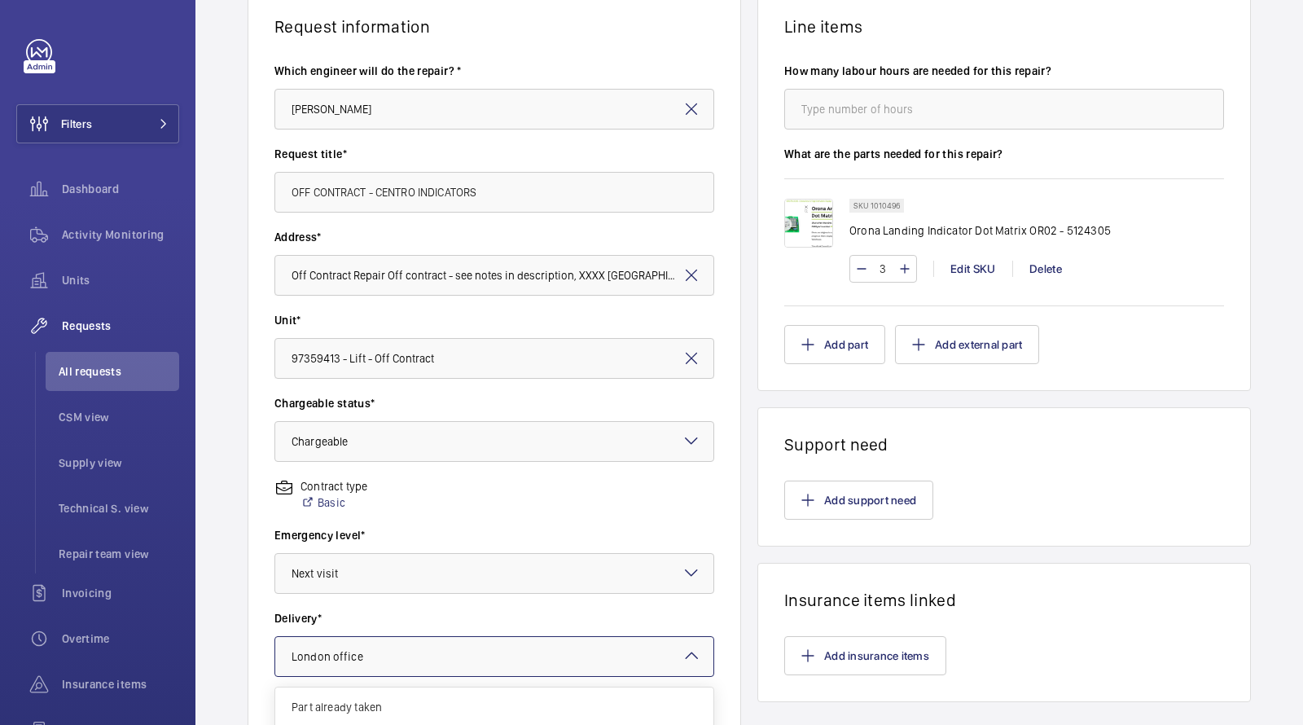
click at [462, 363] on wm-front-async-data-loader "Back New engineer request Request information Which engineer will do the repair…" at bounding box center [749, 417] width 1108 height 1111
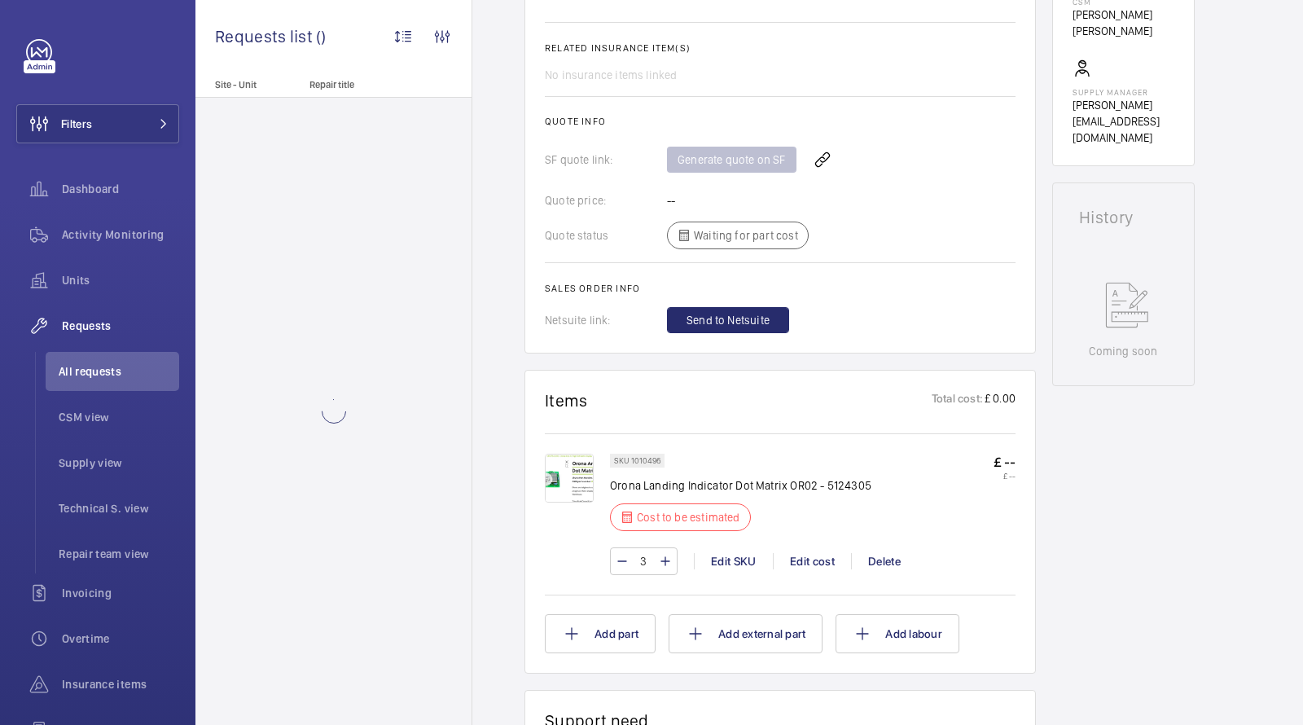
scroll to position [530, 0]
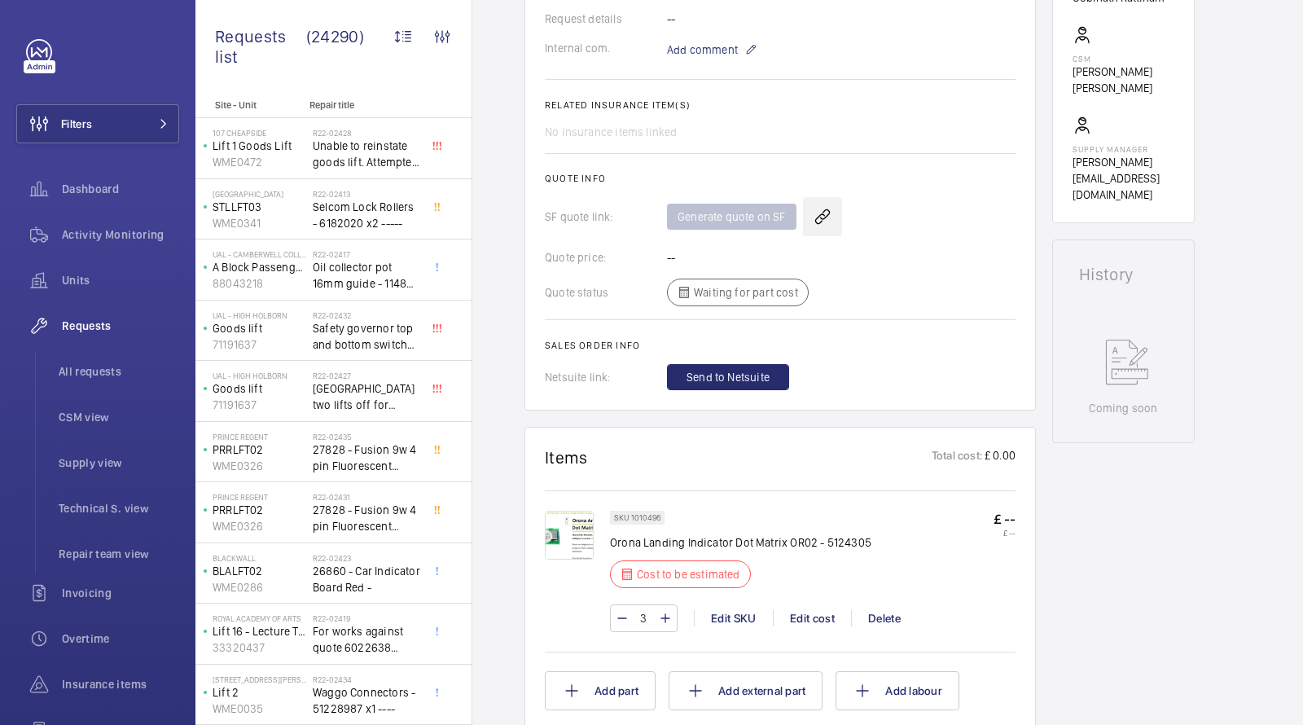
scroll to position [521, 0]
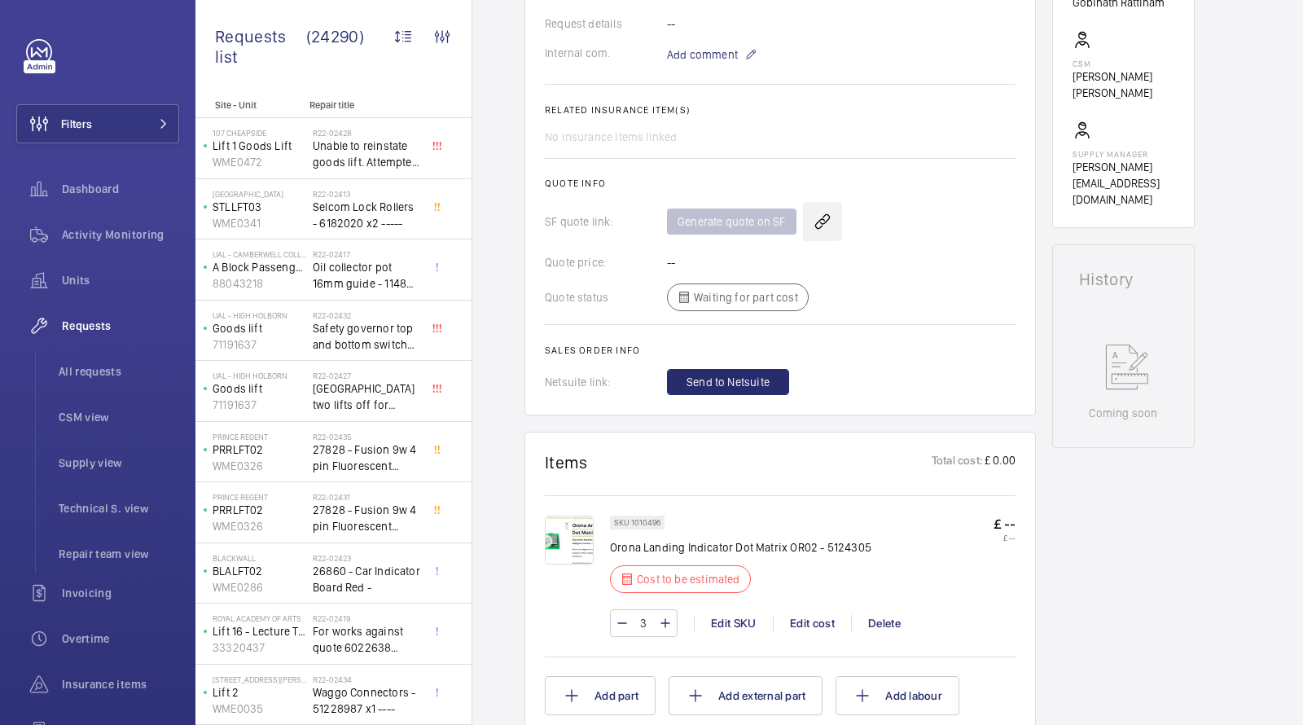
click at [819, 221] on wm-front-icon-button at bounding box center [822, 221] width 39 height 39
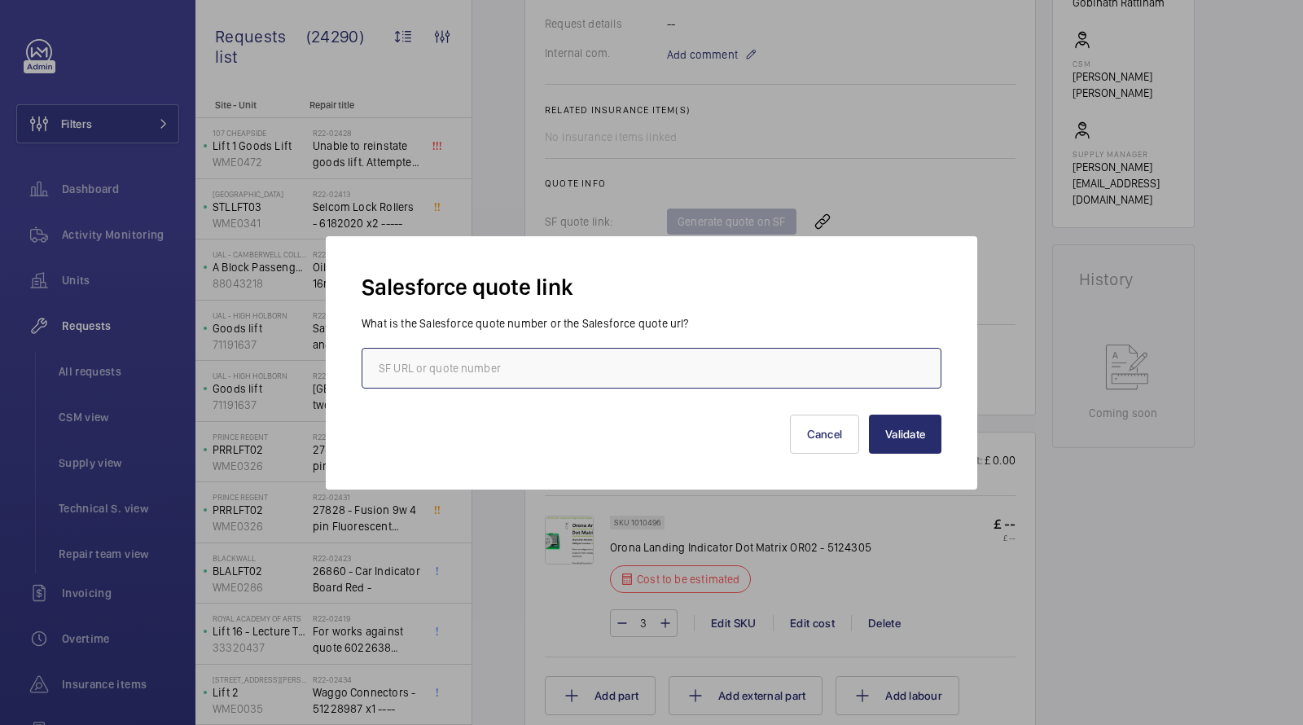
click at [547, 358] on input "text" at bounding box center [652, 368] width 580 height 41
paste input "00021351"
type input "00021351"
click at [903, 429] on button "Validate" at bounding box center [905, 434] width 72 height 39
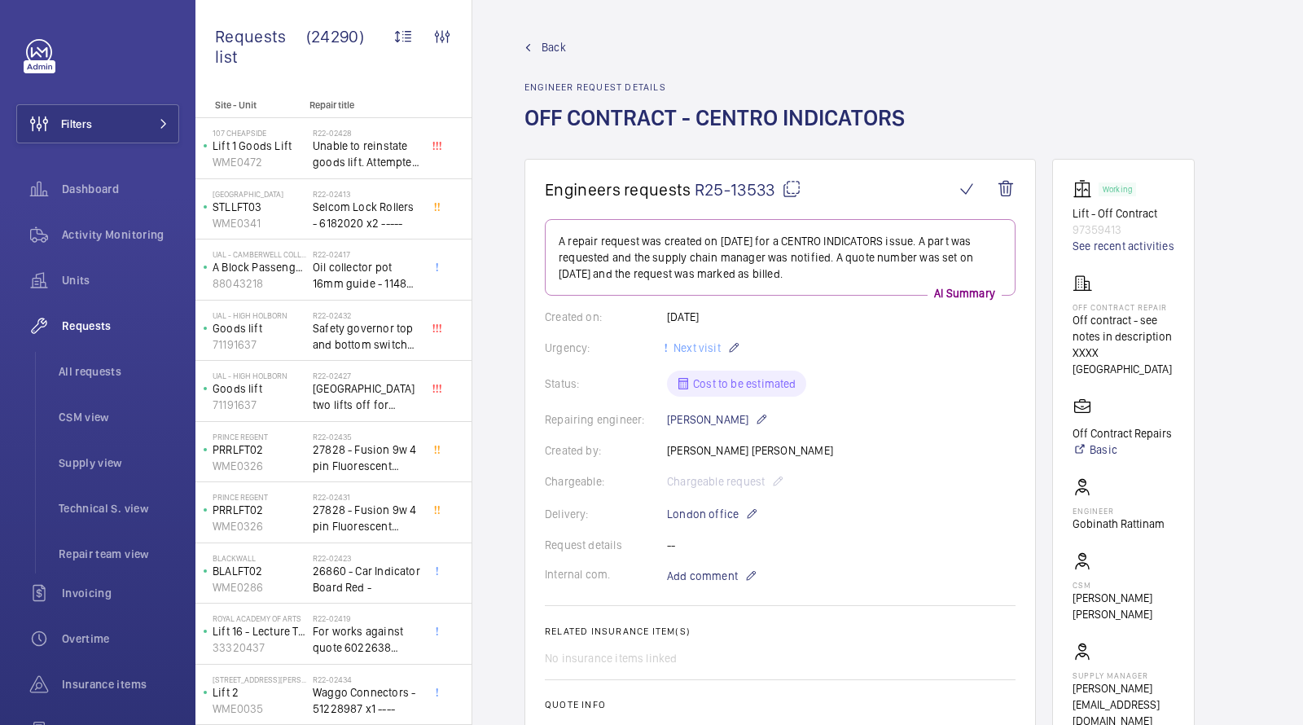
scroll to position [670, 0]
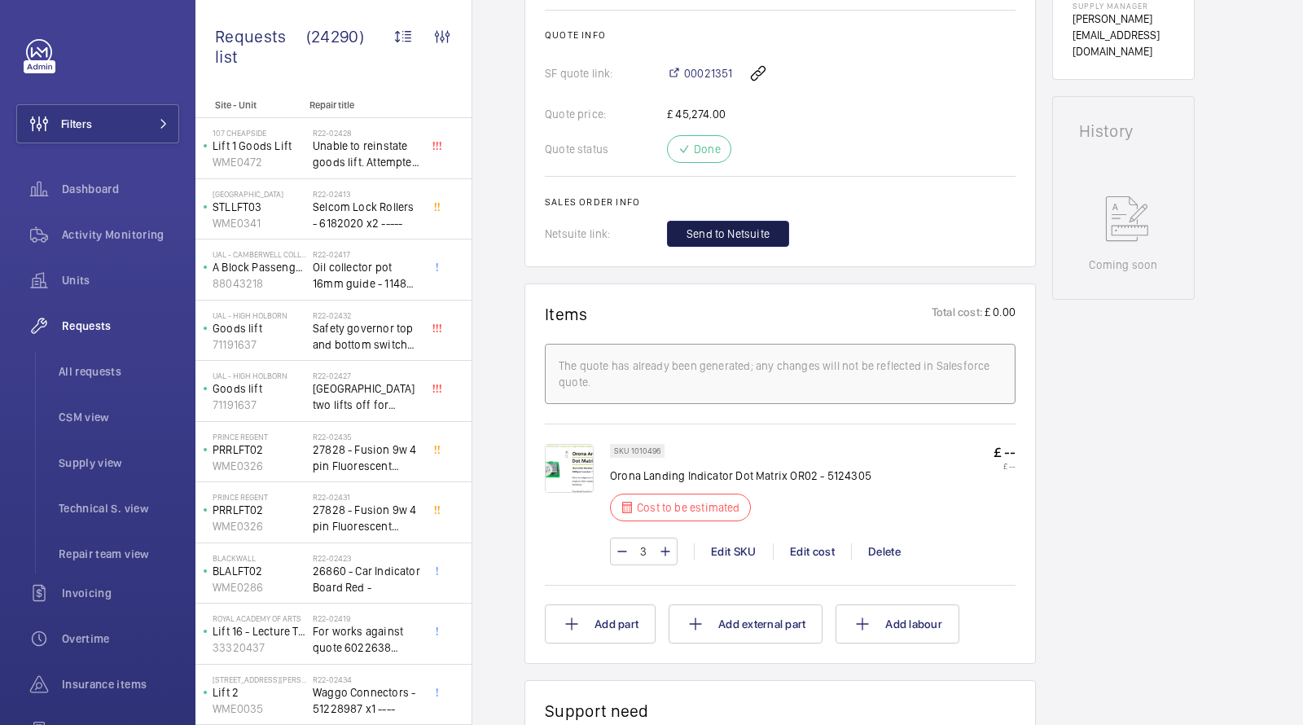
click at [700, 229] on span "Send to Netsuite" at bounding box center [728, 234] width 83 height 16
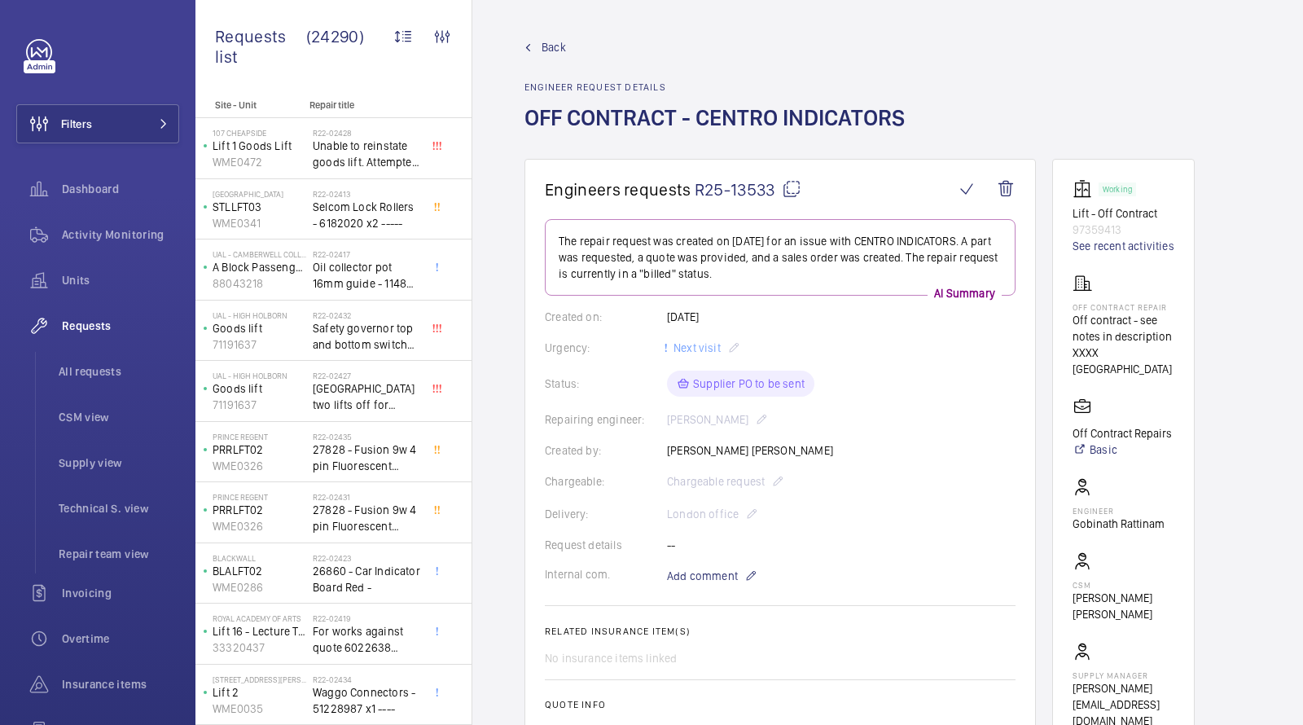
scroll to position [351, 0]
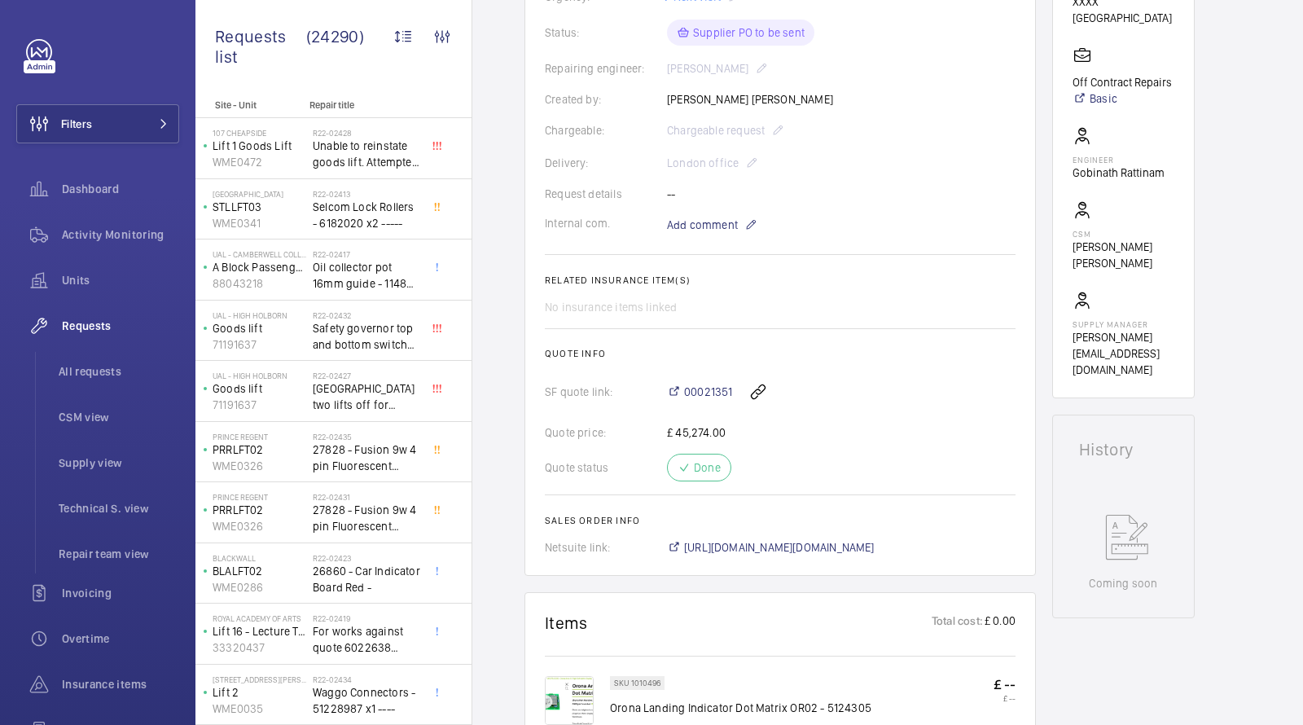
click at [734, 454] on div "Quote status Done" at bounding box center [780, 468] width 471 height 28
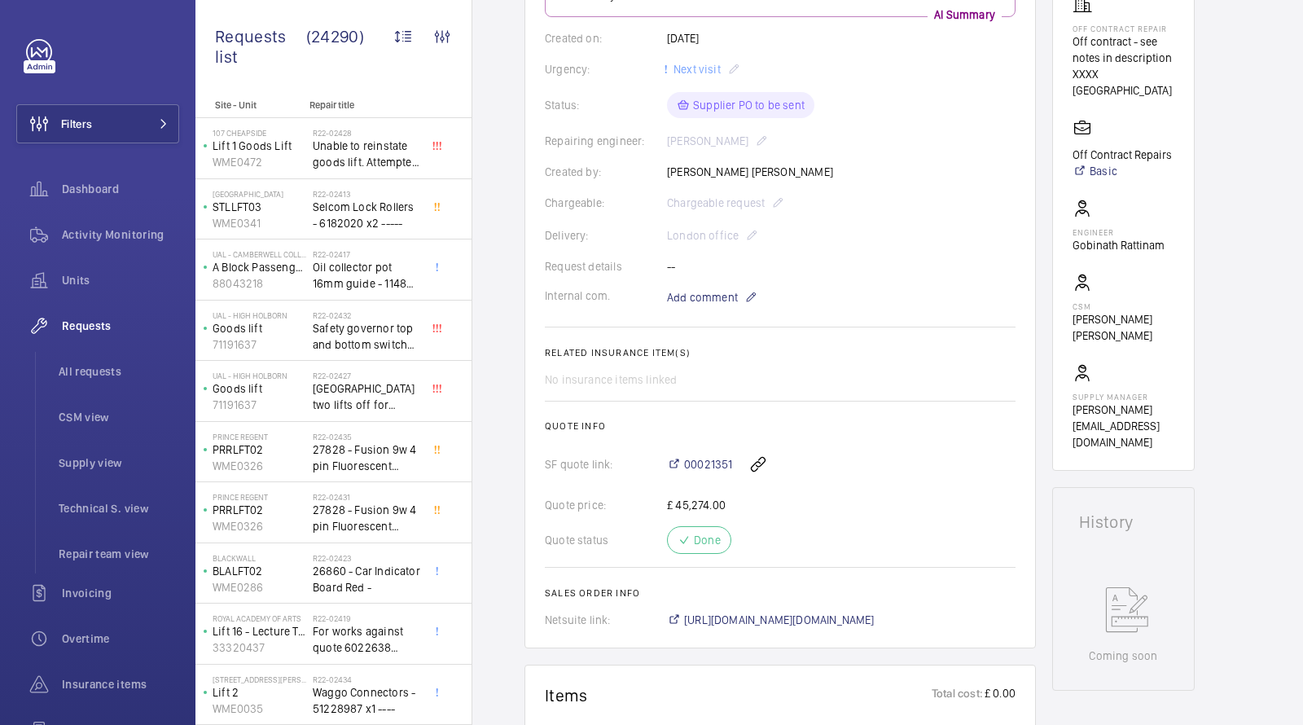
scroll to position [473, 0]
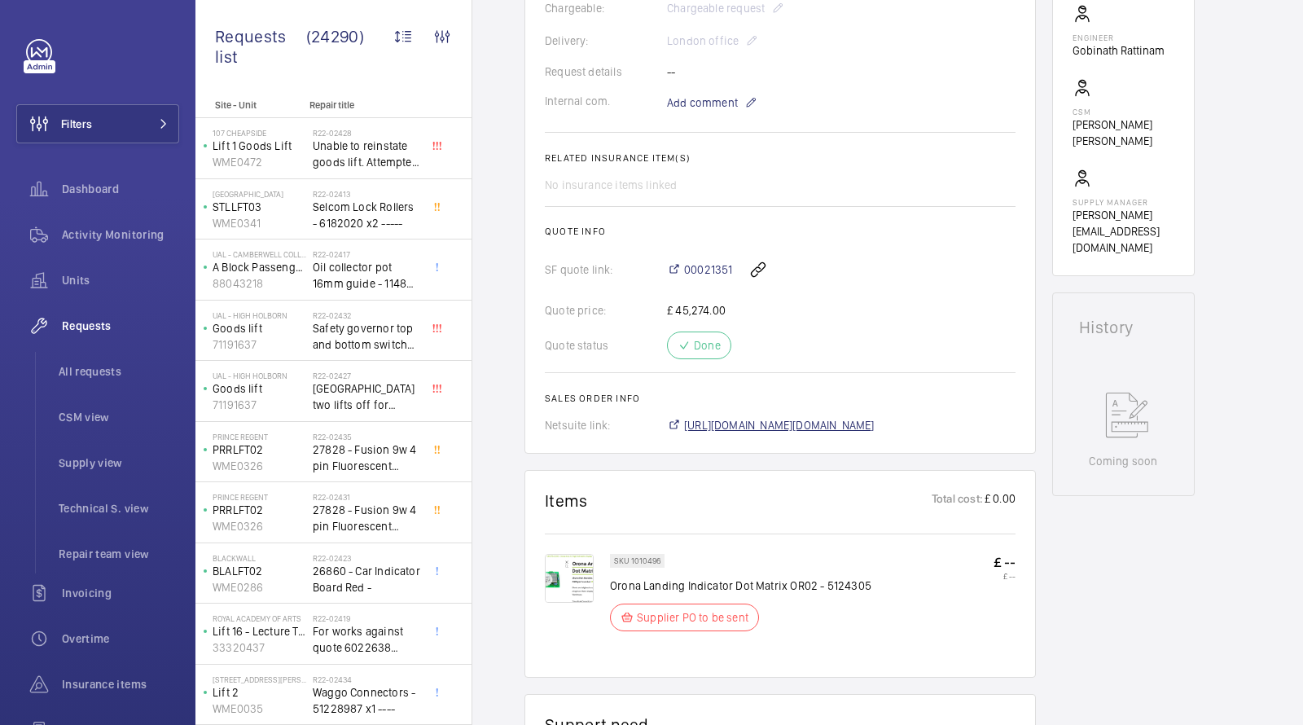
click at [737, 420] on span "https://6461500.app.netsuite.com/app/accounting/transactions/salesord.nl?id=308…" at bounding box center [779, 425] width 191 height 16
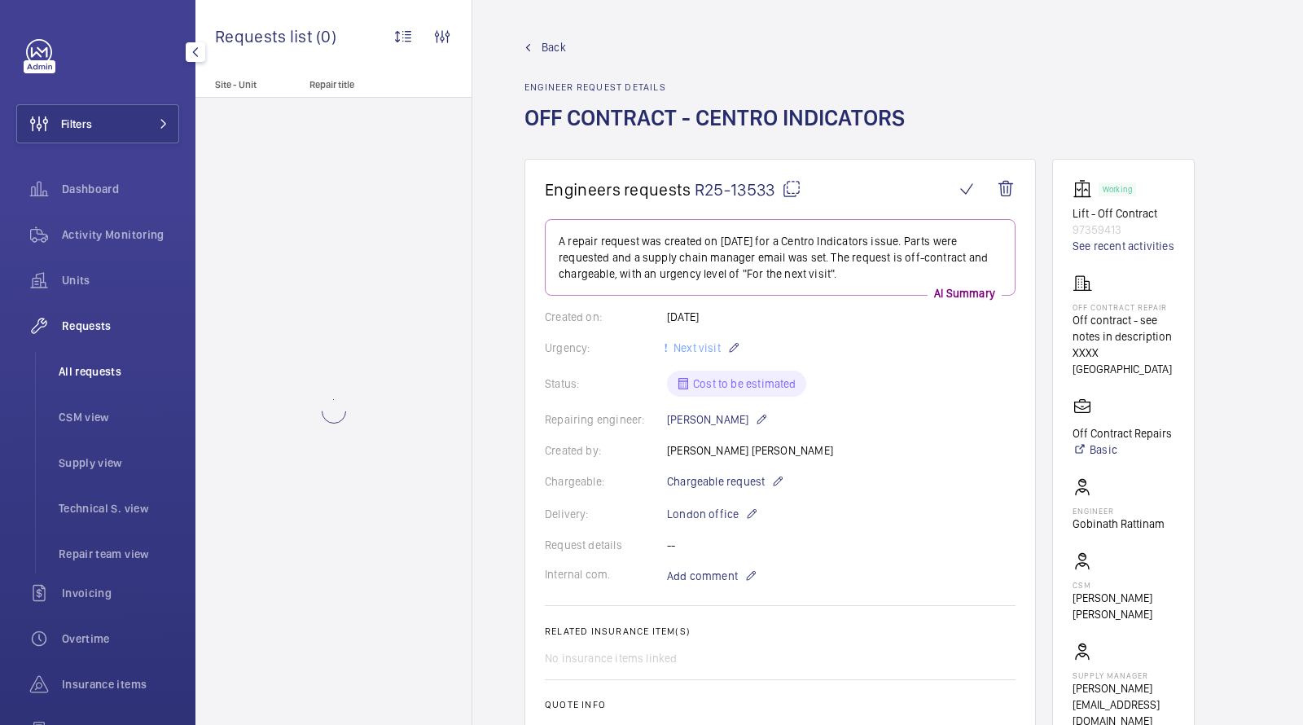
click at [99, 372] on span "All requests" at bounding box center [119, 371] width 121 height 16
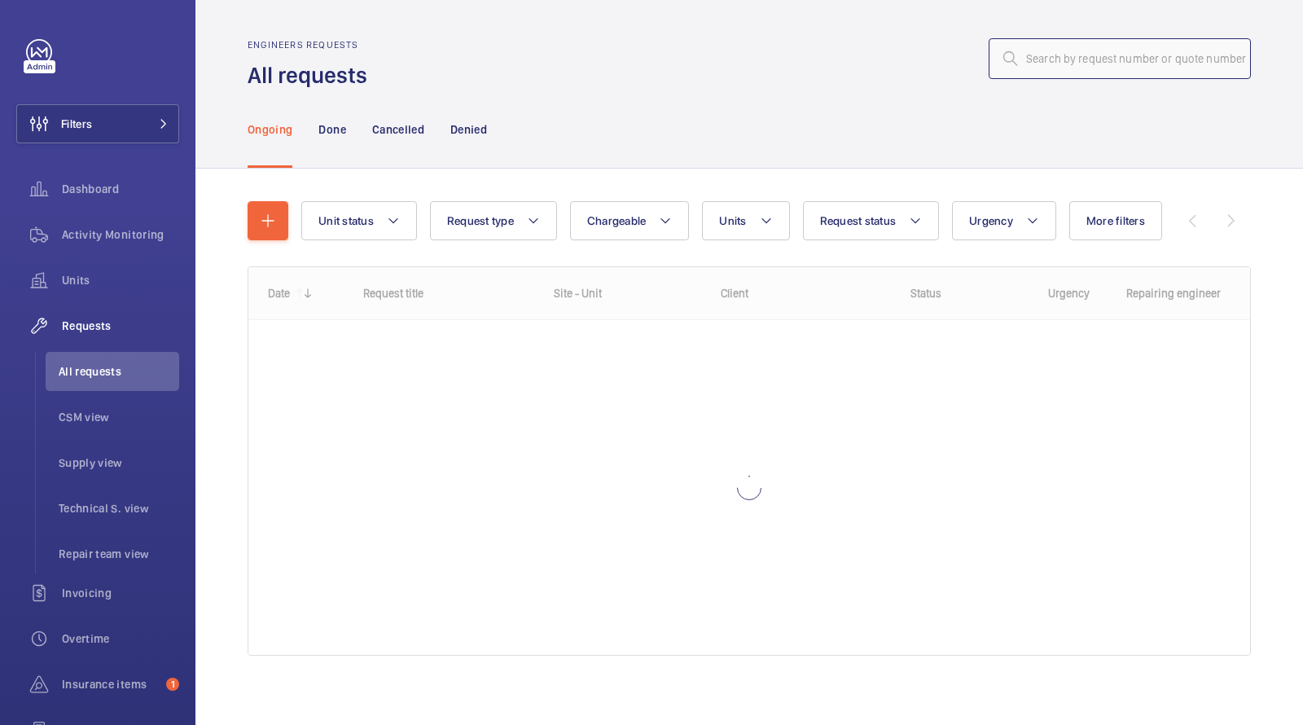
click at [1168, 62] on input "text" at bounding box center [1120, 58] width 262 height 41
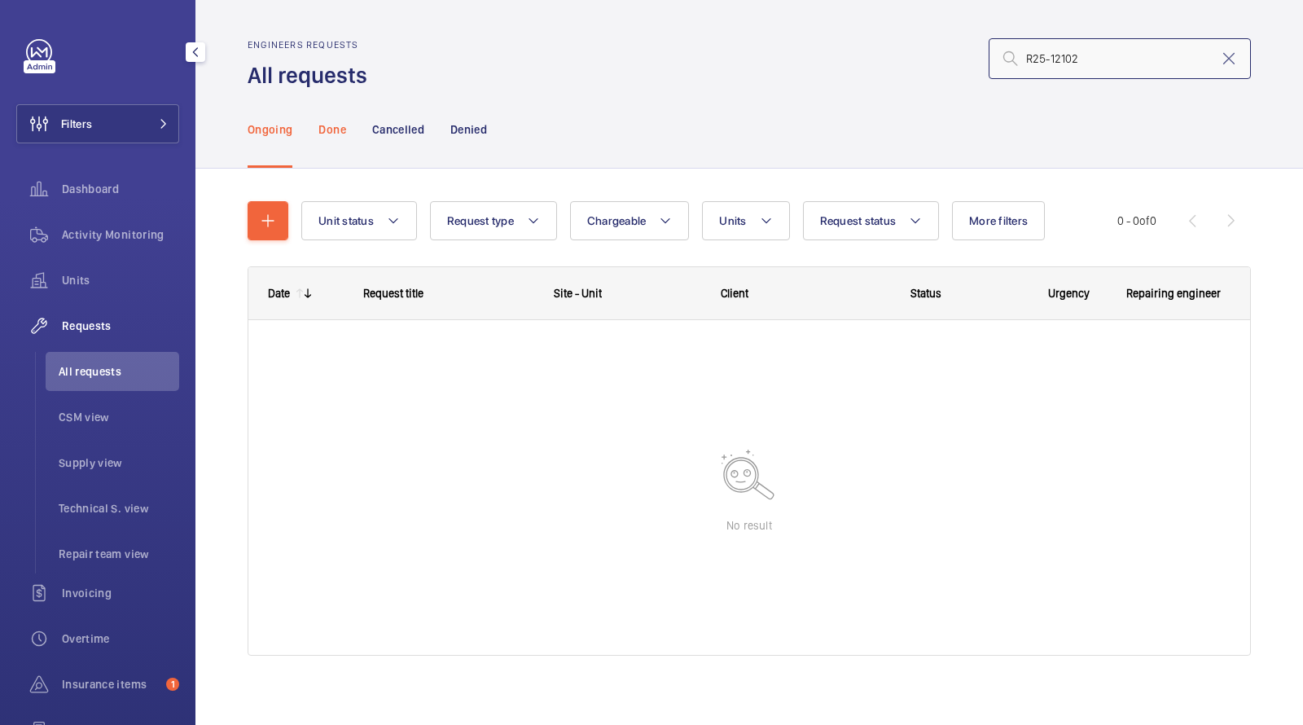
type input "R25-12102"
click at [340, 127] on p "Done" at bounding box center [331, 129] width 27 height 16
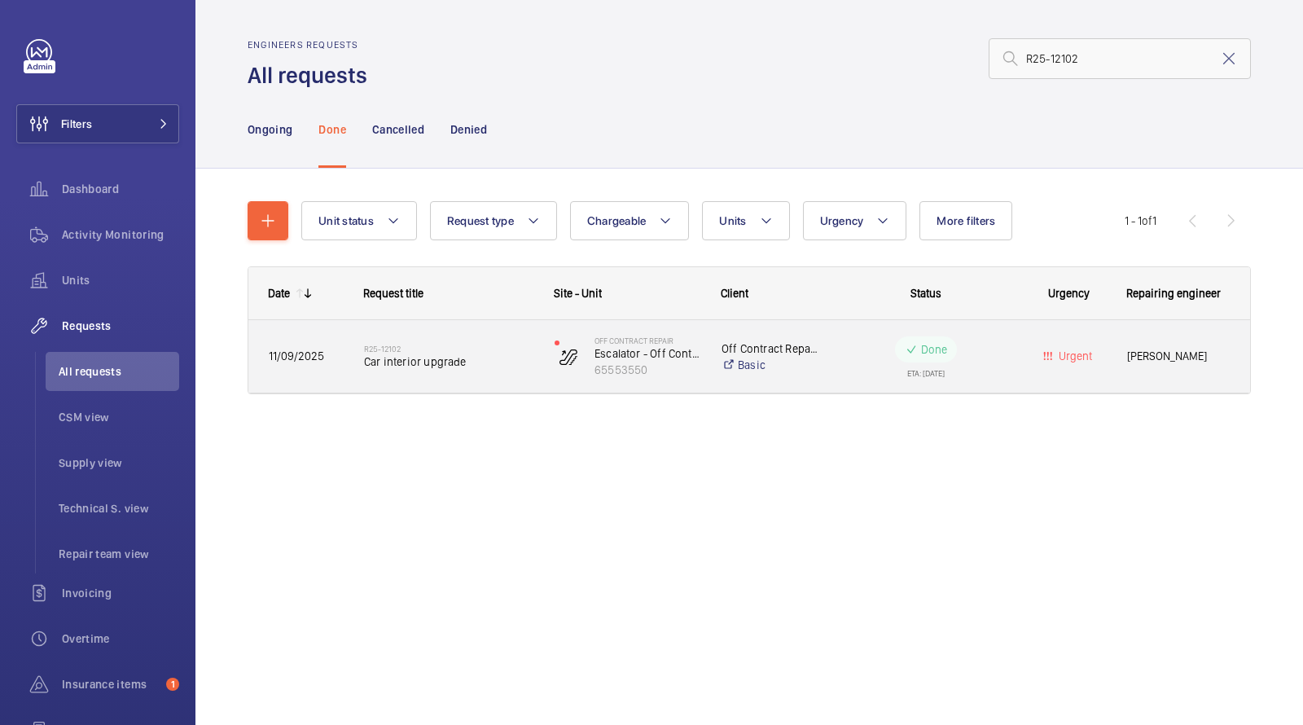
click at [426, 355] on span "Car interior upgrade" at bounding box center [448, 361] width 169 height 16
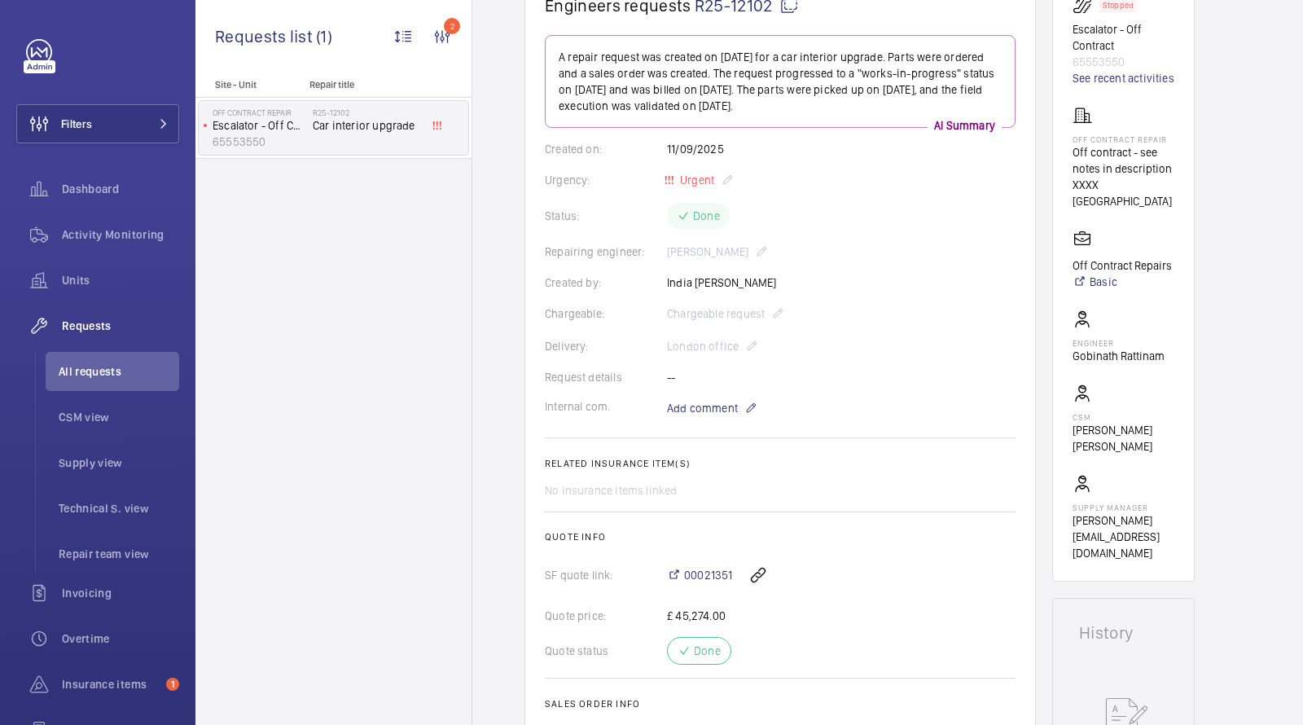
scroll to position [213, 0]
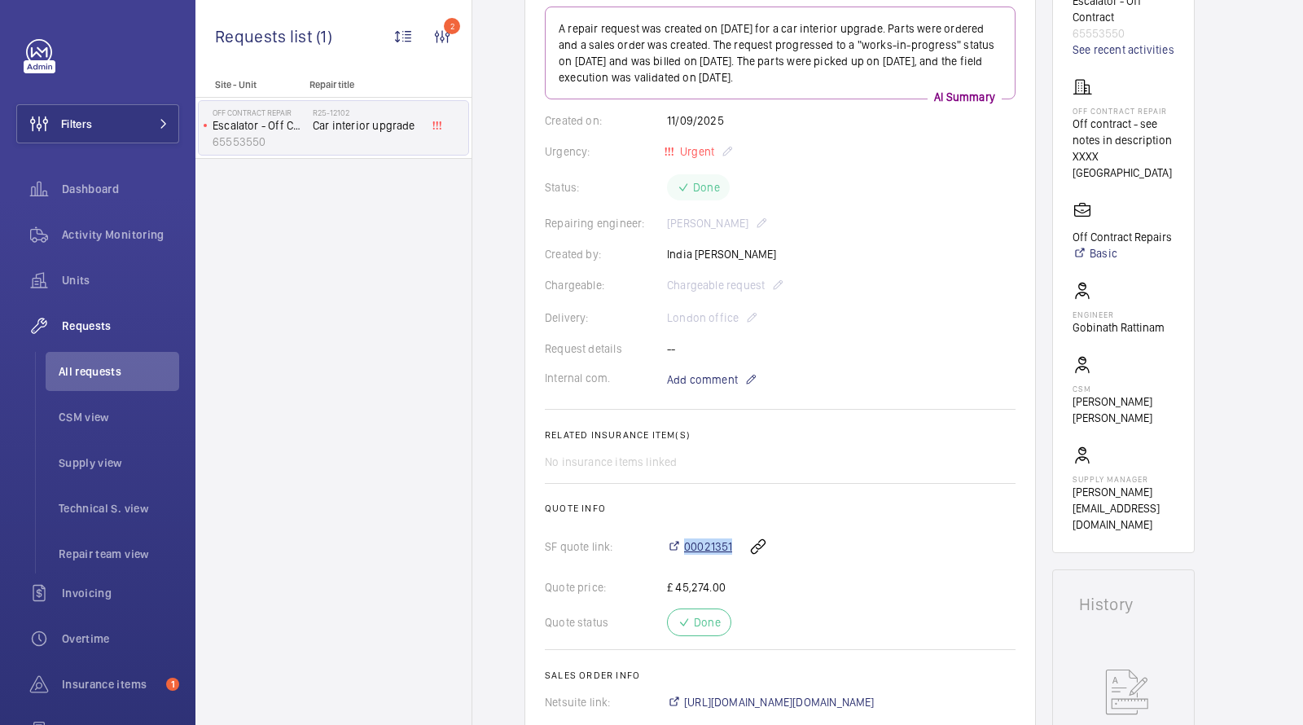
drag, startPoint x: 733, startPoint y: 539, endPoint x: 680, endPoint y: 542, distance: 53.0
click at [680, 542] on div "00021351" at bounding box center [841, 546] width 349 height 39
copy span "00021351"
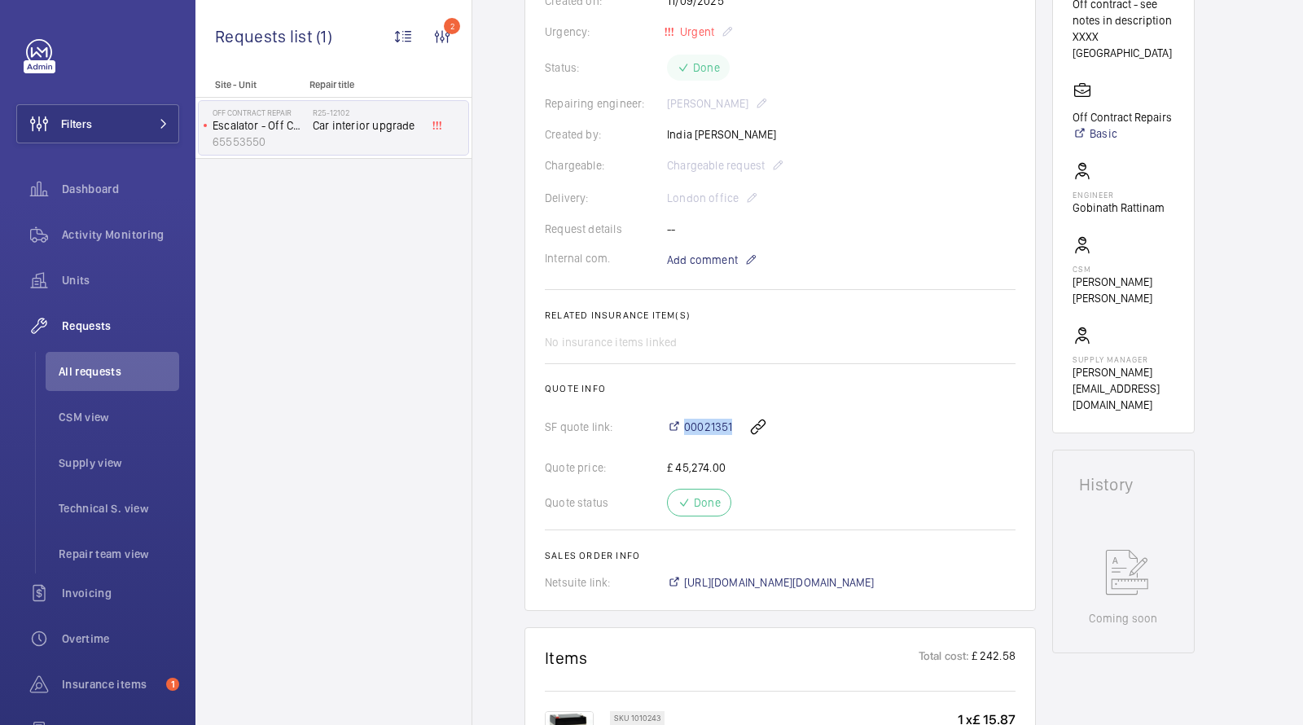
scroll to position [196, 0]
